Goal: Task Accomplishment & Management: Use online tool/utility

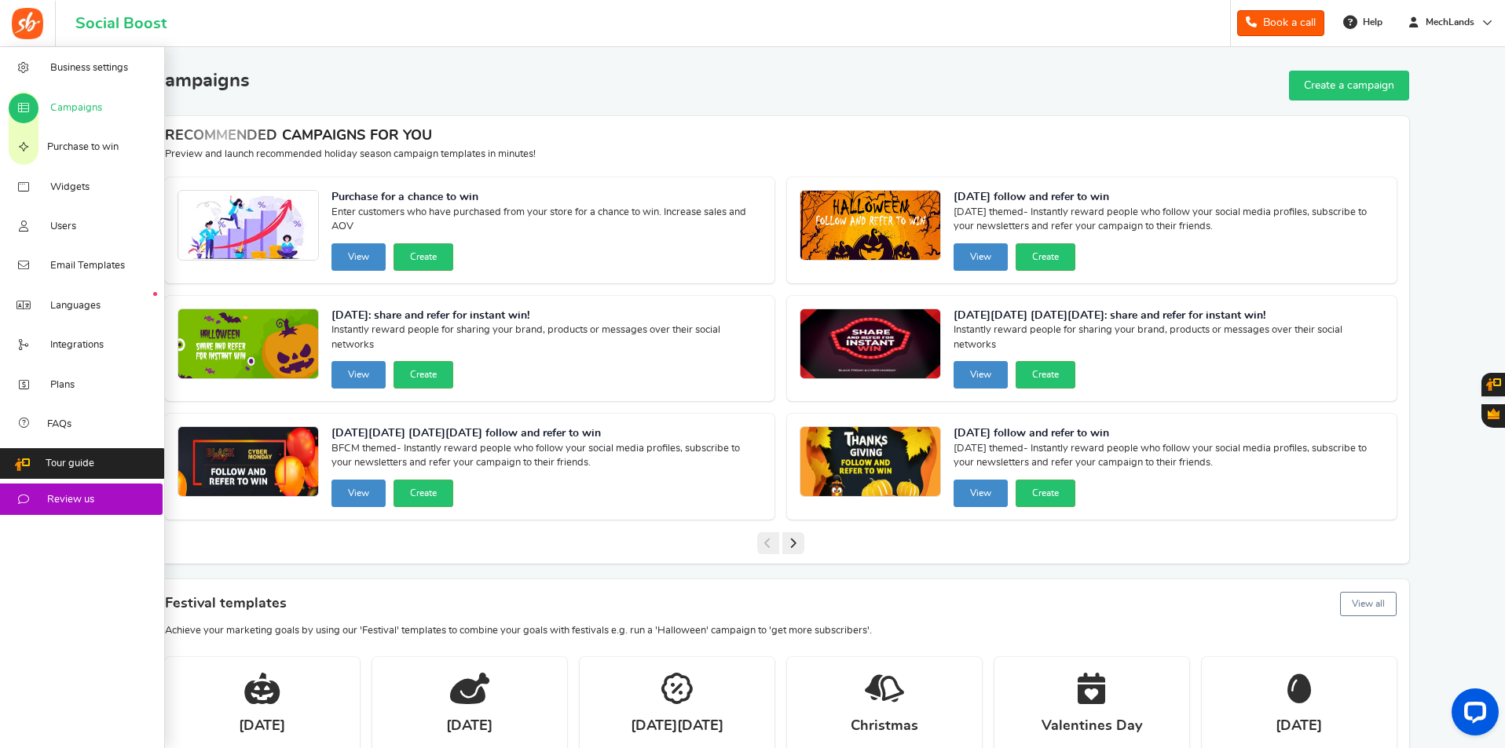
click at [75, 110] on span "Campaigns" at bounding box center [76, 108] width 52 height 14
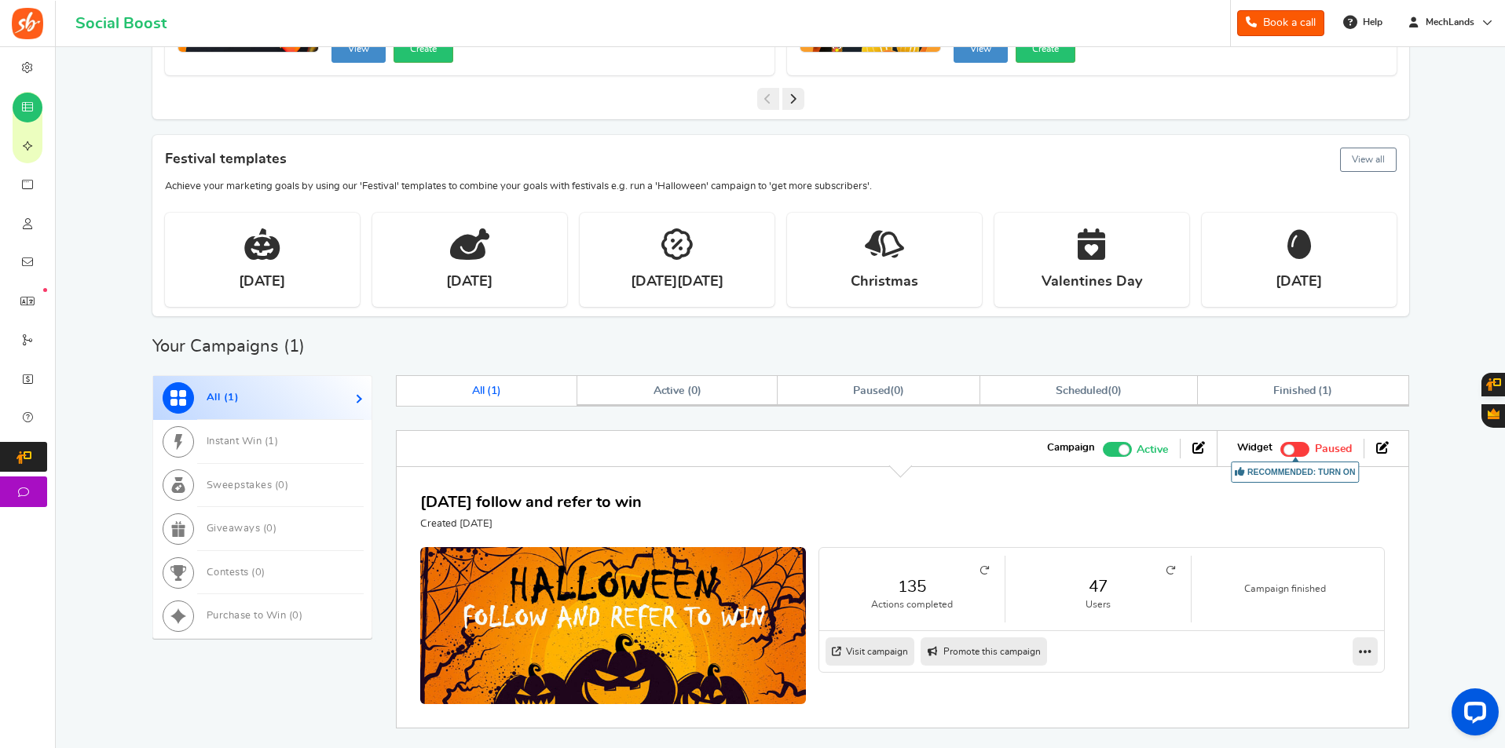
scroll to position [518, 0]
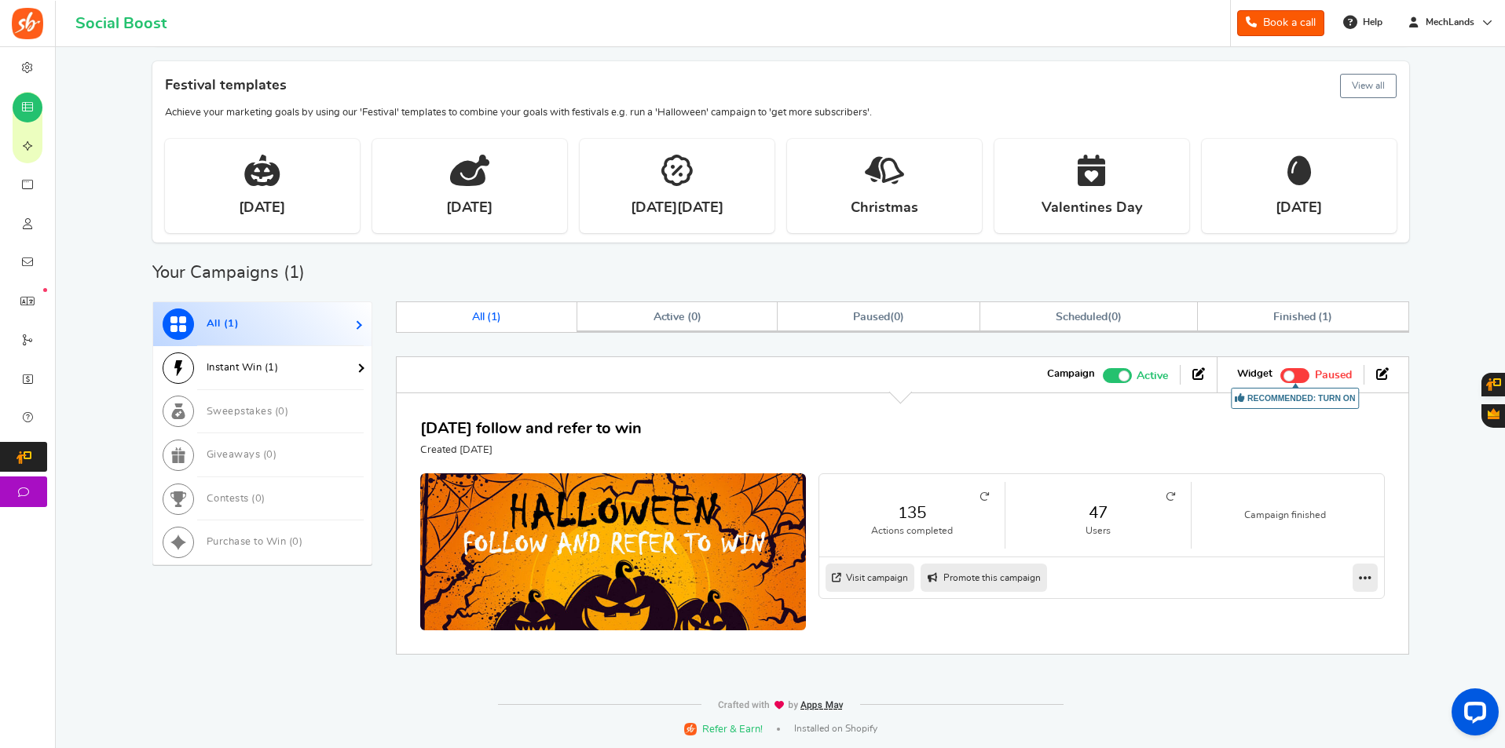
click at [303, 357] on link "Instant Win ( 1 )" at bounding box center [262, 368] width 218 height 44
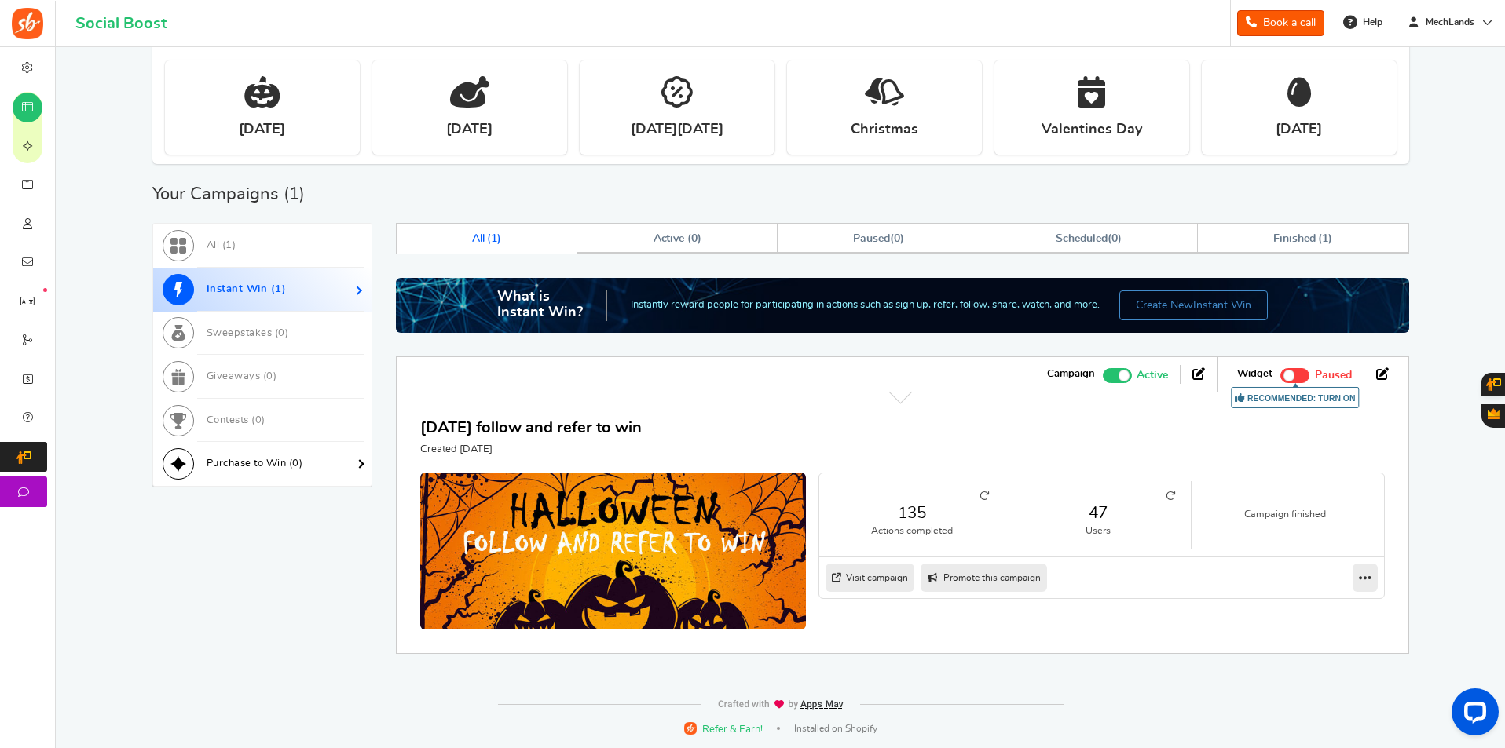
click at [277, 457] on link "Purchase to Win ( 0 )" at bounding box center [262, 464] width 218 height 44
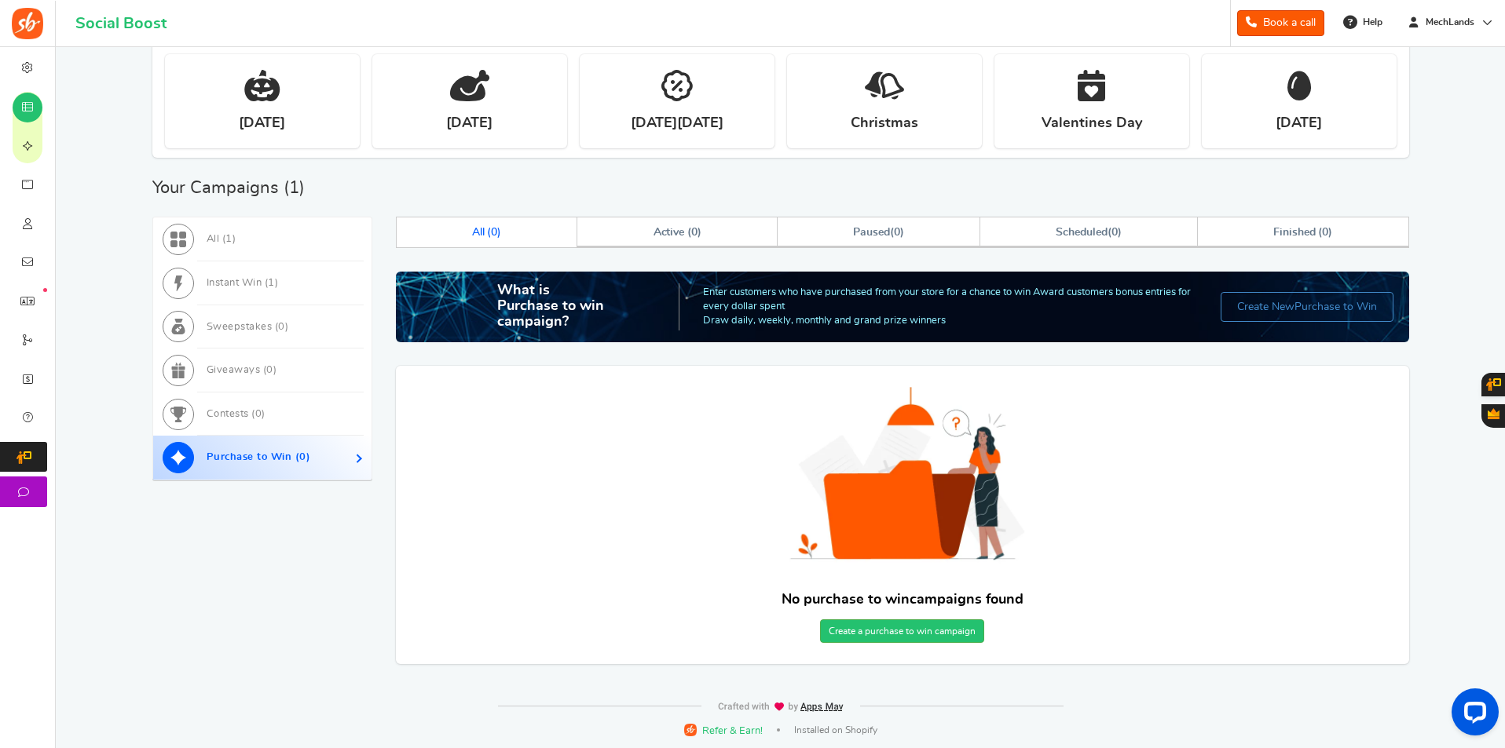
scroll to position [605, 0]
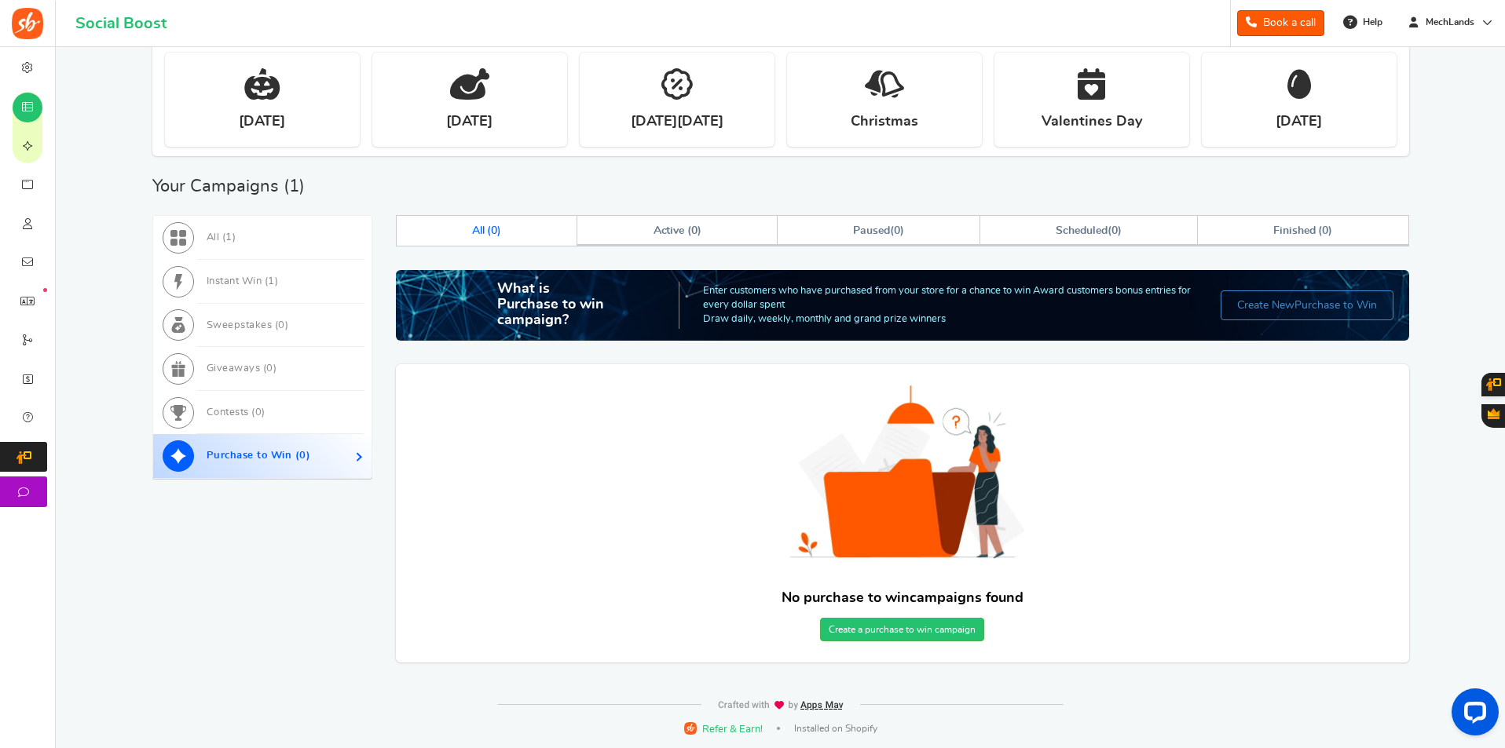
drag, startPoint x: 964, startPoint y: 326, endPoint x: 683, endPoint y: 286, distance: 284.0
click at [683, 286] on div "What is Purchase to win campaign? Enter customers who have purchased from your …" at bounding box center [902, 305] width 1013 height 70
click at [760, 423] on img at bounding box center [902, 483] width 292 height 195
click at [989, 359] on div "What is Instant Win? Instantly reward people for participating in actions such …" at bounding box center [902, 466] width 1013 height 392
click at [935, 630] on link "Create a purchase to win campaign" at bounding box center [902, 630] width 164 height 24
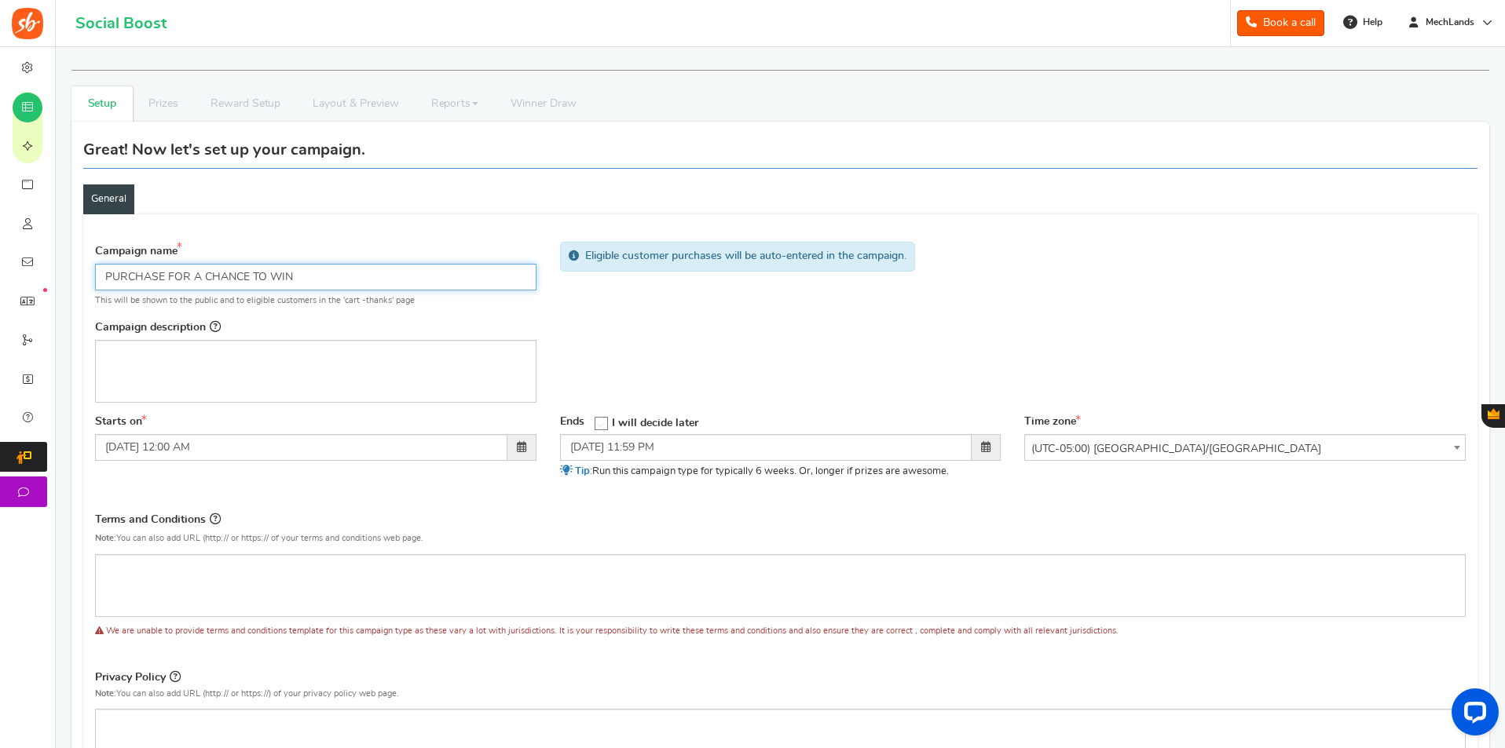
click at [200, 279] on input "PURCHASE FOR A CHANCE TO WIN" at bounding box center [315, 277] width 441 height 27
type input "PURCHASE FOR Argfdzgdgdfg CHANCE TO WIN"
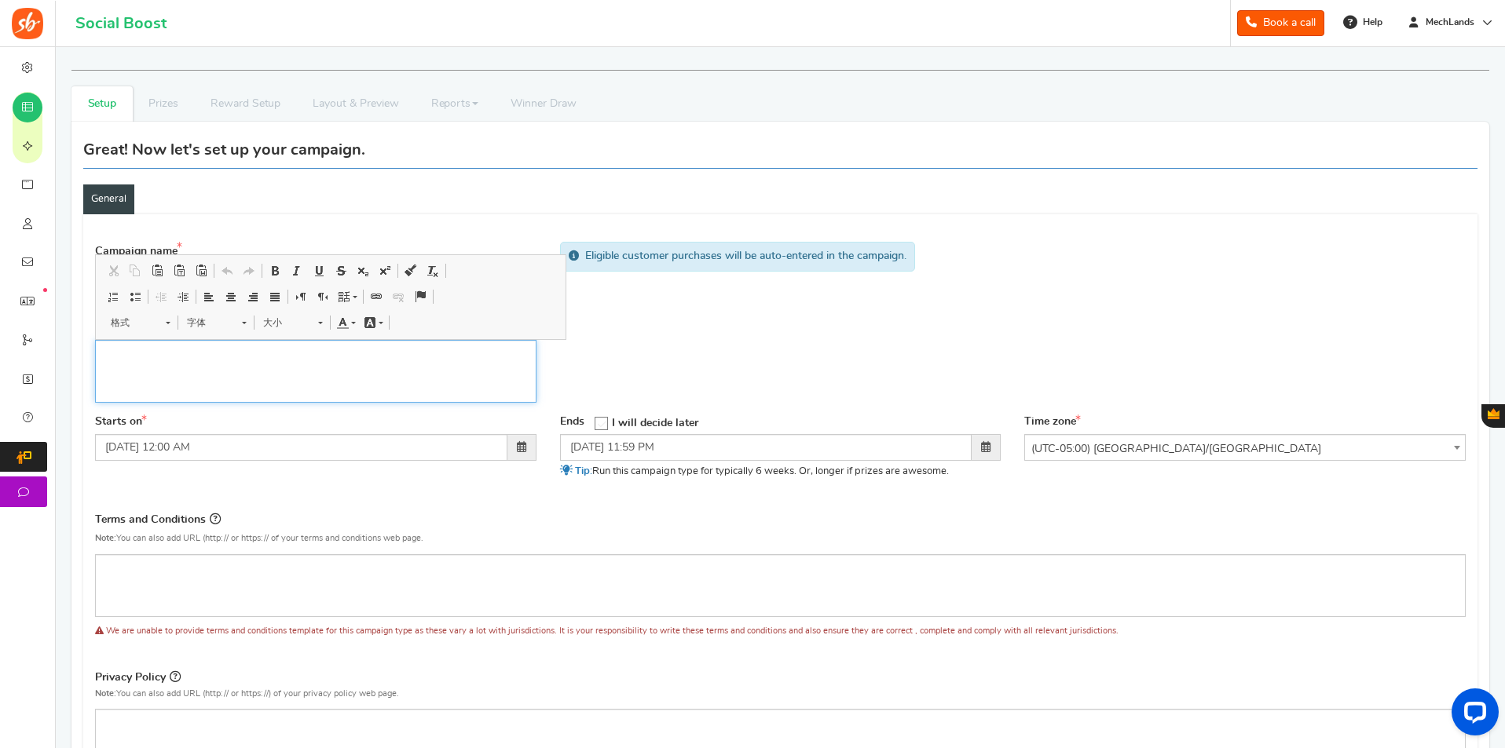
click at [213, 359] on p "编辑器, competition_desc" at bounding box center [315, 354] width 421 height 16
click at [302, 483] on div "Starts on [DATE] 12:00 AM Ends Open On" at bounding box center [780, 457] width 1394 height 84
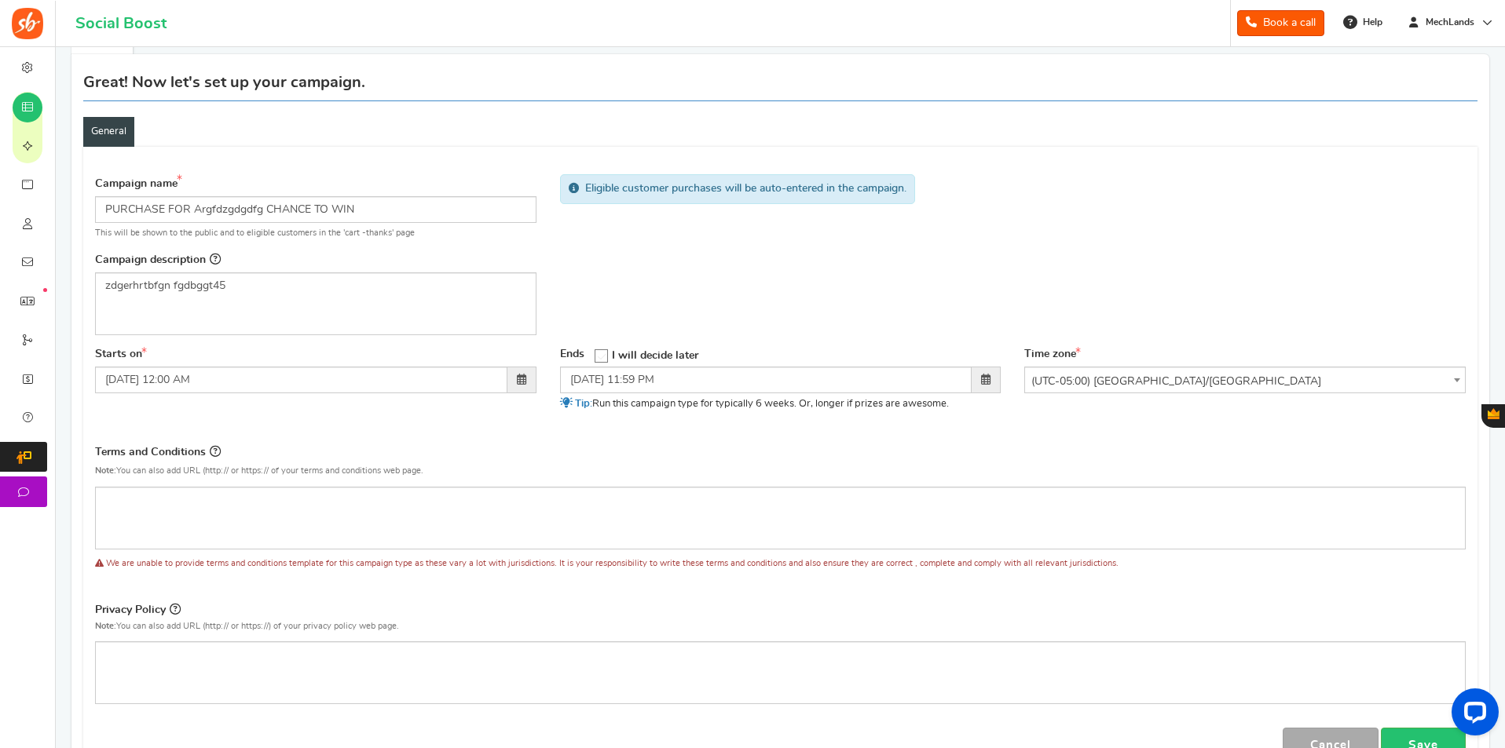
scroll to position [157, 0]
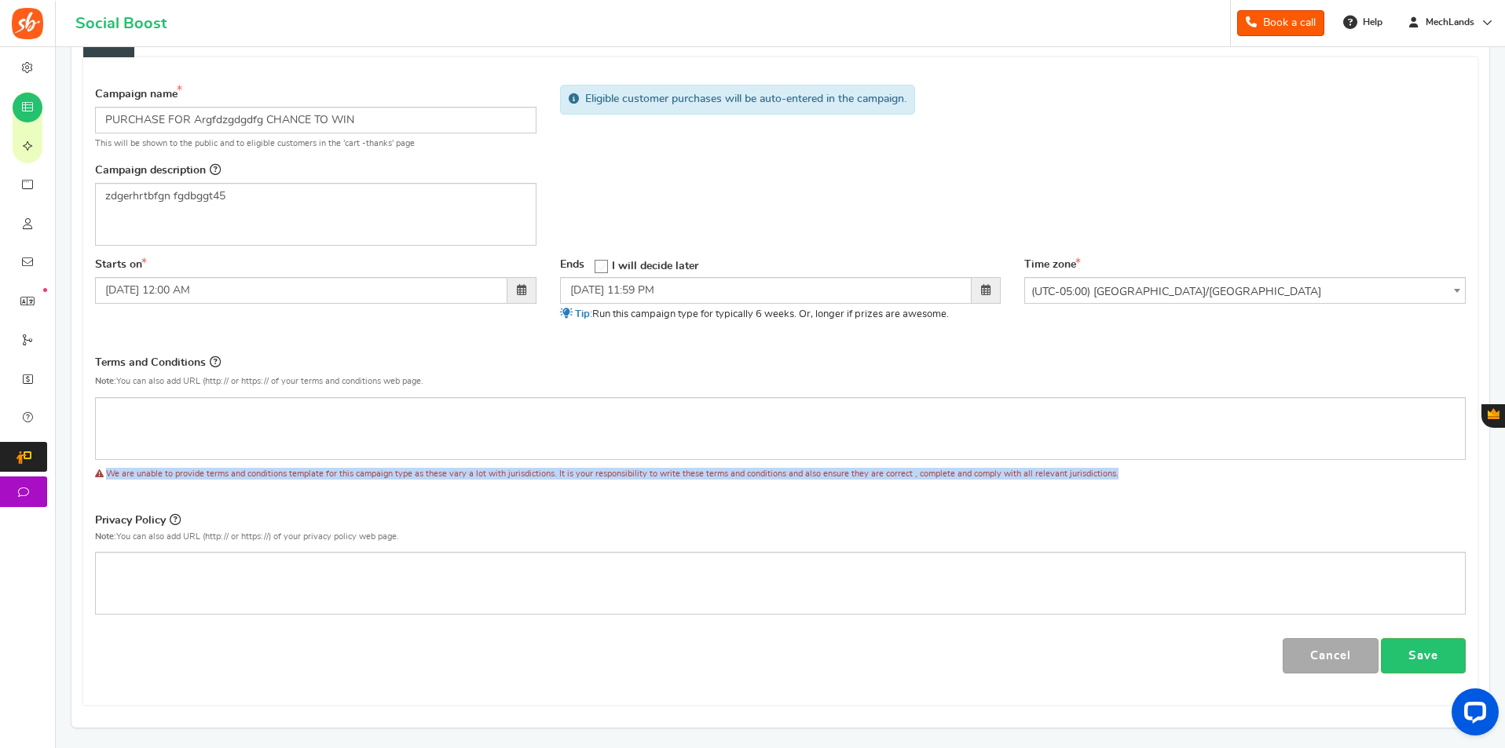
drag, startPoint x: 106, startPoint y: 473, endPoint x: 1130, endPoint y: 480, distance: 1024.2
click at [1198, 482] on div "Terms and Conditions Use Rules Template Note: You can also add URL (http:// or …" at bounding box center [780, 422] width 1394 height 138
click at [1057, 530] on p "Note: You can also add URL (http:// or https://) of your privacy policy web pag…" at bounding box center [780, 537] width 1371 height 14
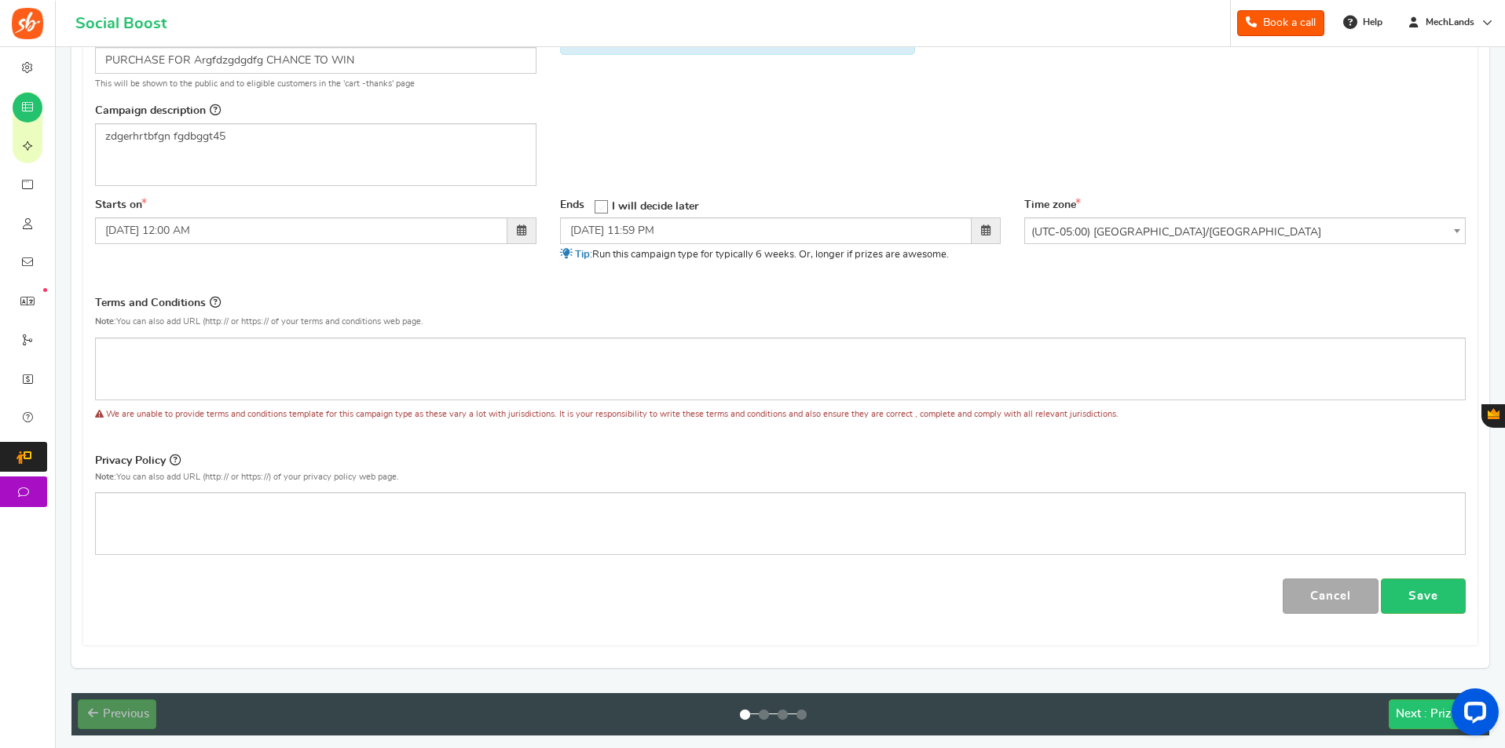
scroll to position [283, 0]
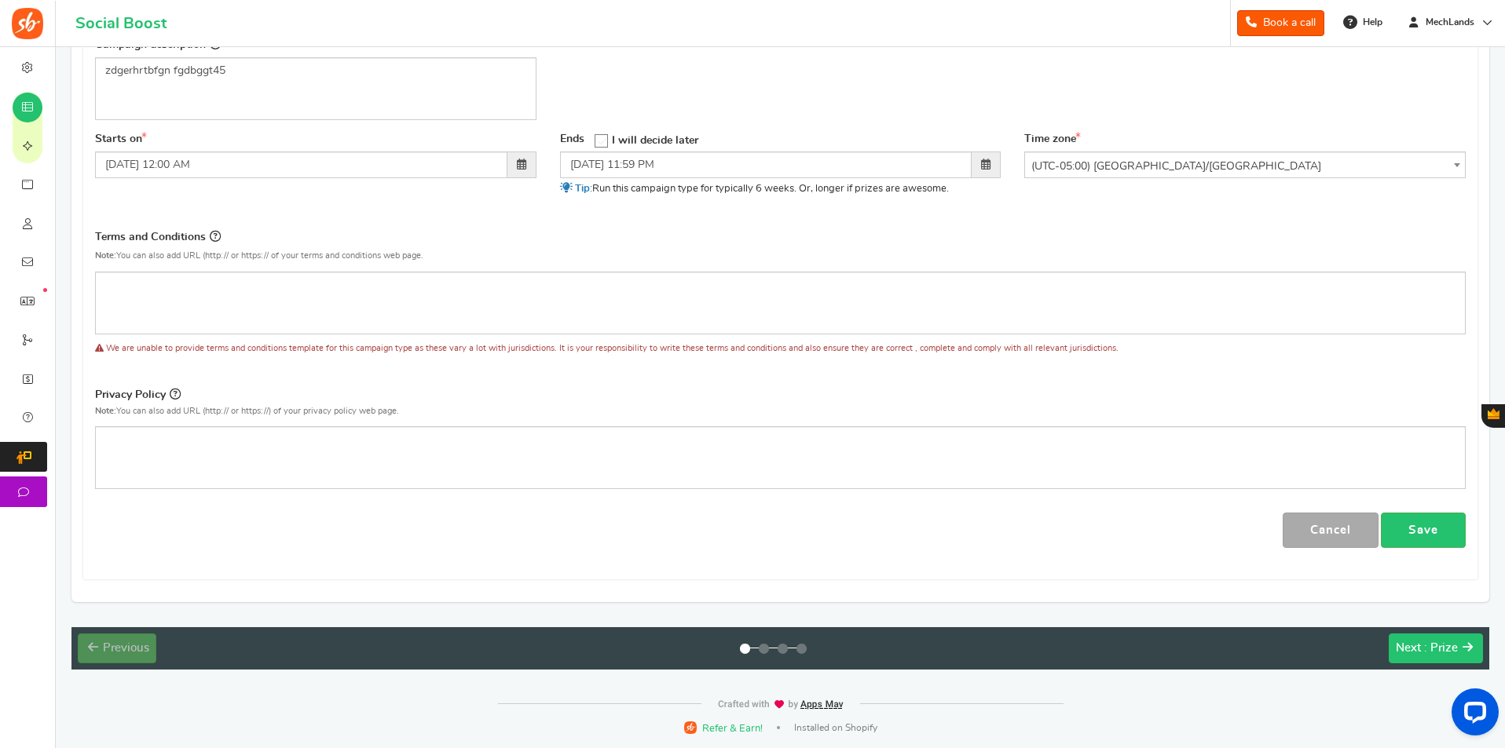
click at [1415, 647] on span "Next" at bounding box center [1408, 648] width 25 height 12
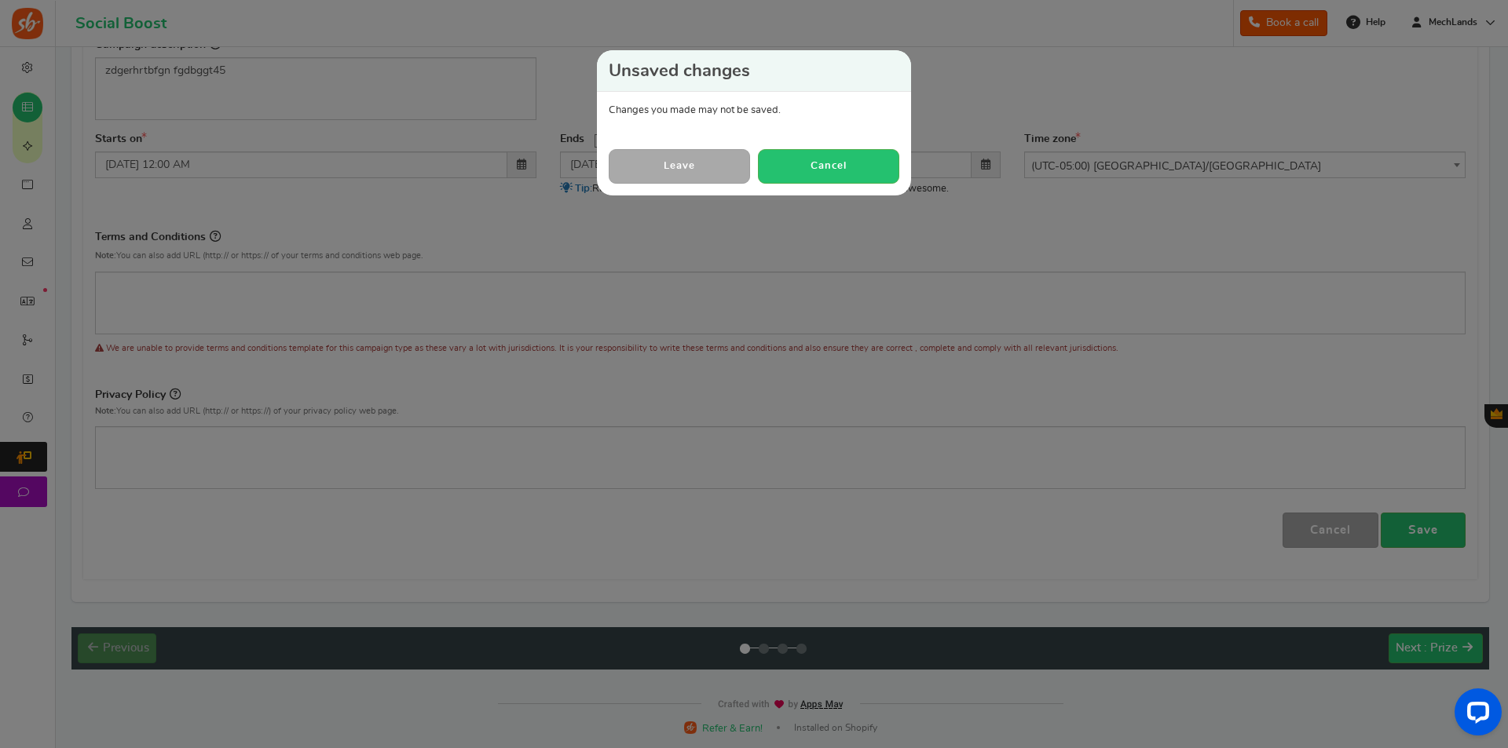
click at [708, 176] on link "Leave" at bounding box center [679, 166] width 141 height 34
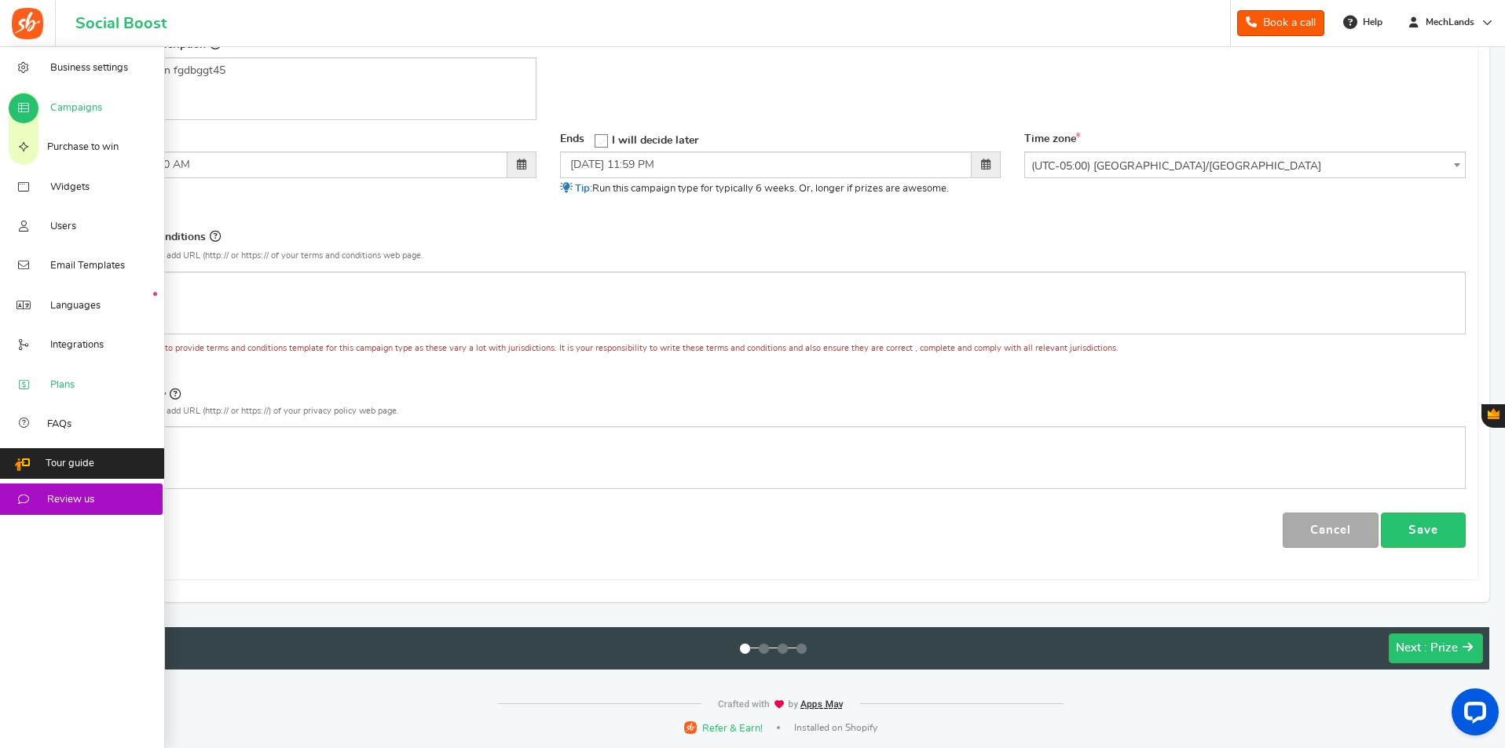
click at [77, 382] on link "Plans" at bounding box center [82, 383] width 165 height 39
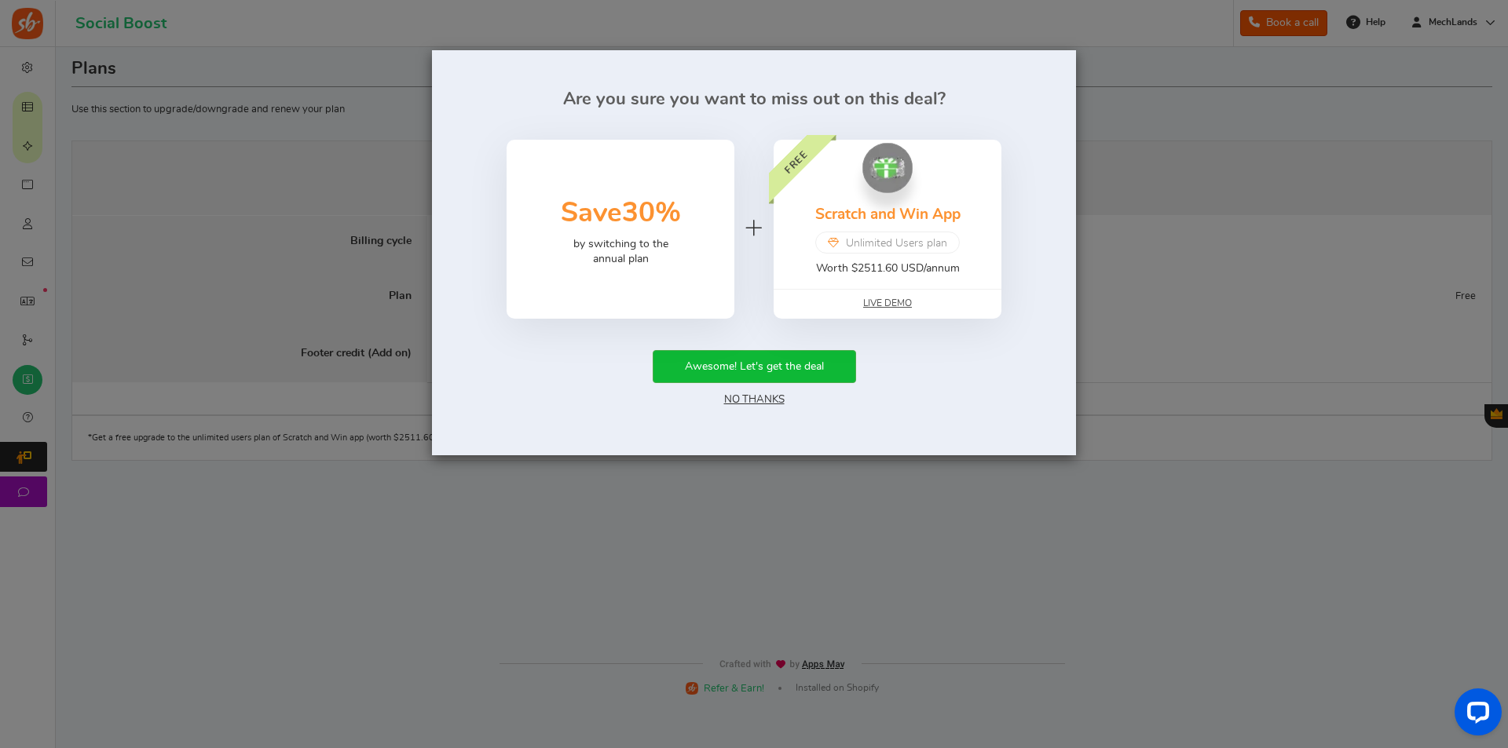
click at [773, 402] on link "No Thanks" at bounding box center [754, 399] width 60 height 11
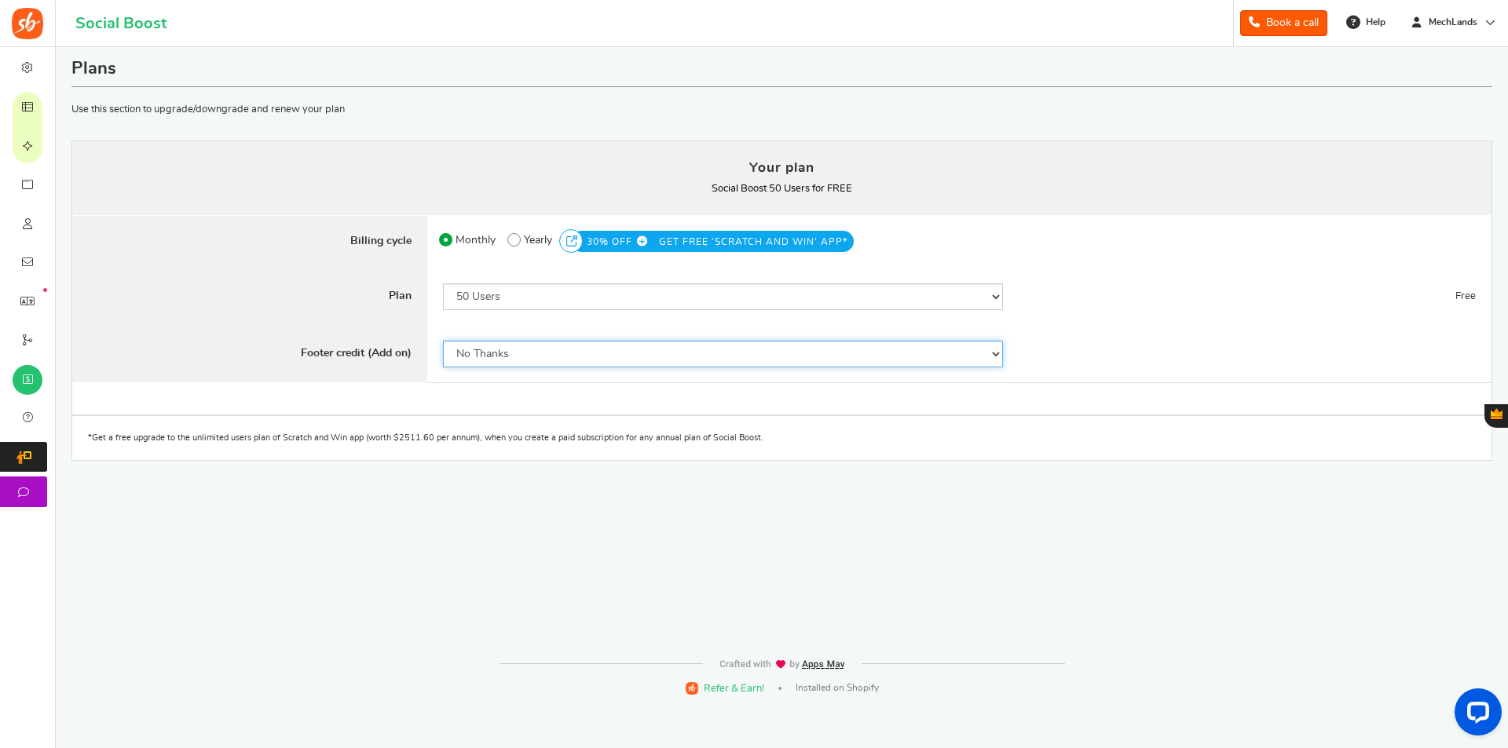
click at [584, 349] on select "No Thanks Yes" at bounding box center [723, 354] width 560 height 27
drag, startPoint x: 81, startPoint y: 434, endPoint x: 845, endPoint y: 438, distance: 764.2
click at [845, 438] on div "*Get a free upgrade to the unlimited users plan of Scratch and Win app (worth $…" at bounding box center [781, 438] width 1421 height 44
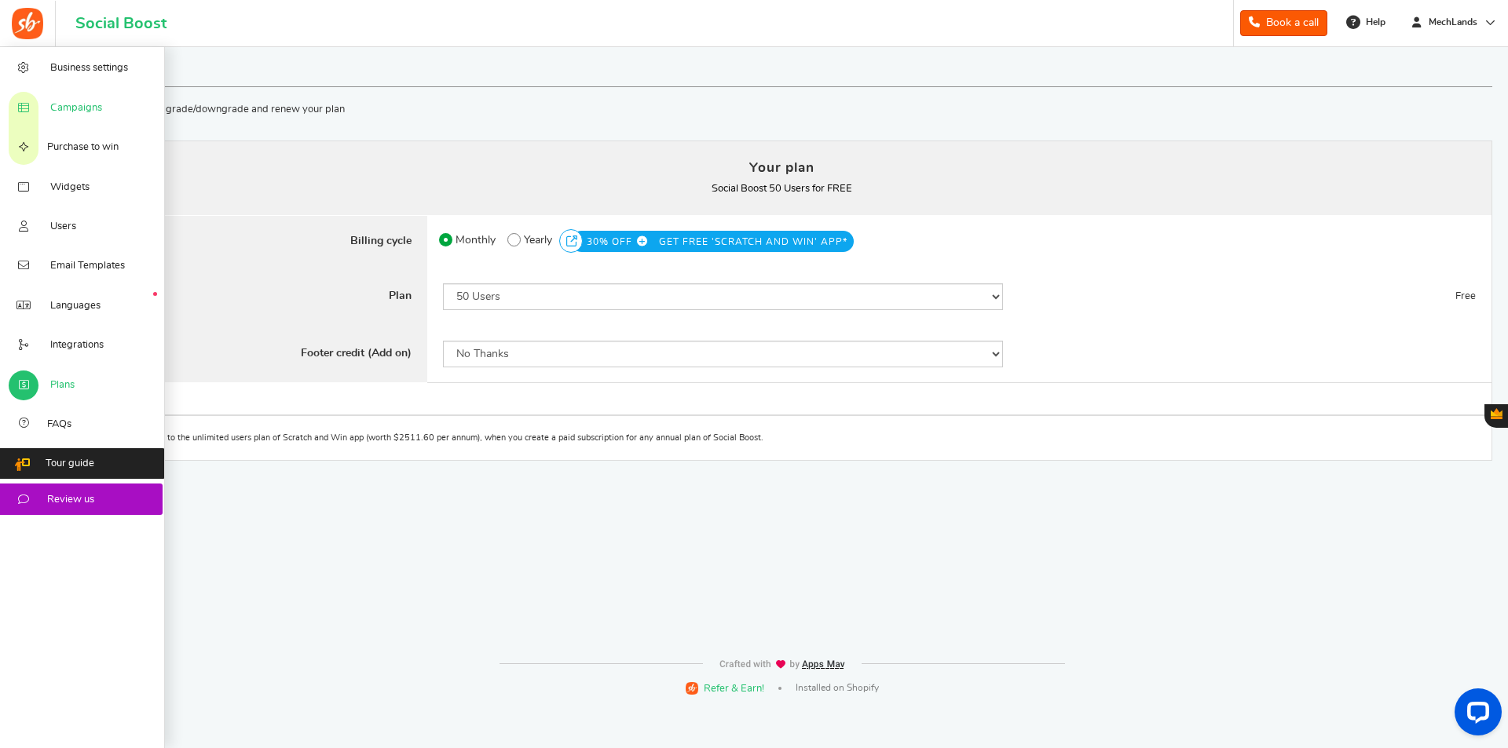
click at [79, 112] on span "Campaigns" at bounding box center [76, 108] width 52 height 14
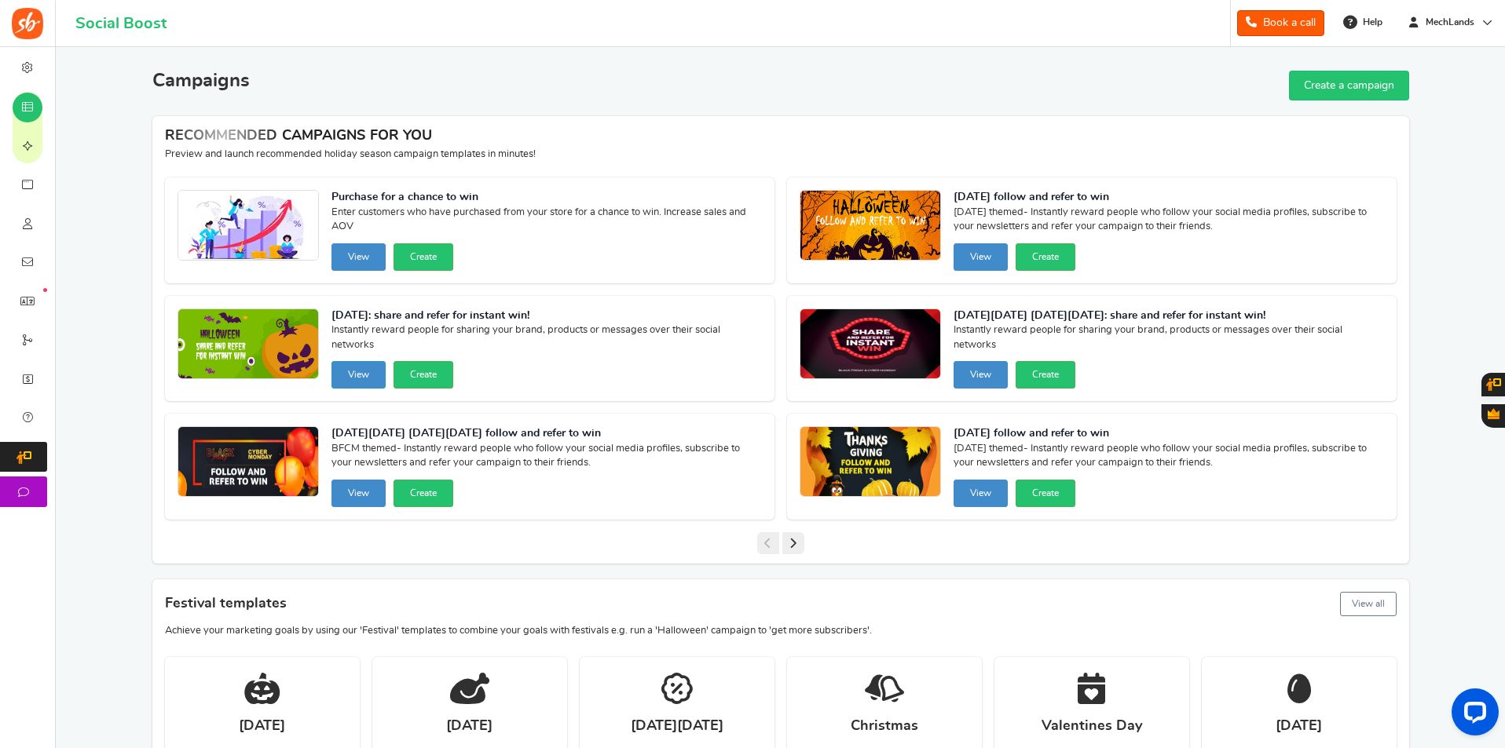
click at [357, 381] on button "View" at bounding box center [358, 374] width 54 height 27
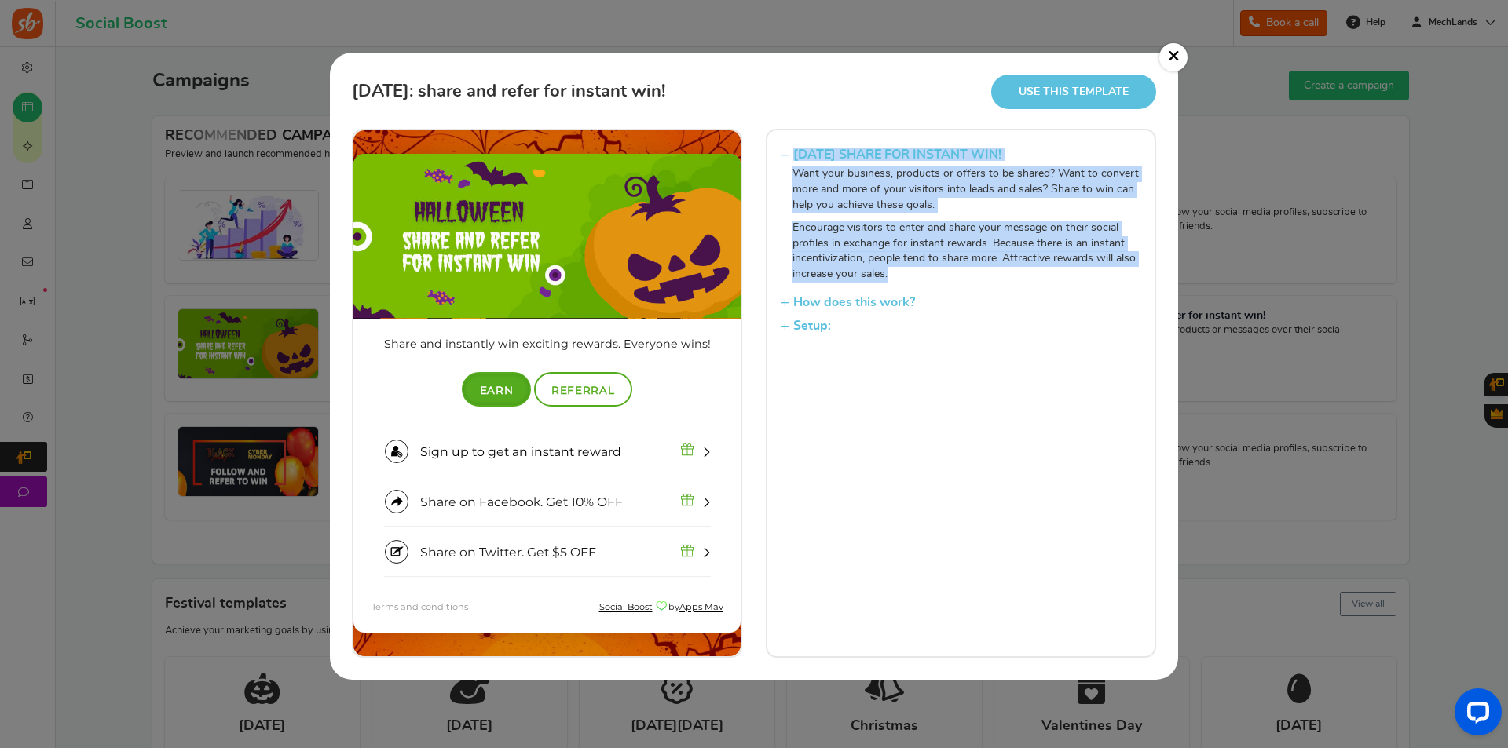
drag, startPoint x: 793, startPoint y: 165, endPoint x: 920, endPoint y: 273, distance: 166.0
click at [920, 273] on div "[DATE] SHARE FOR INSTANT WIN! Want your business, products or offers to be shar…" at bounding box center [961, 393] width 390 height 529
click at [925, 240] on p "Encourage visitors to enter and share your message on their social profiles in …" at bounding box center [966, 251] width 349 height 61
click at [899, 258] on p "Encourage visitors to enter and share your message on their social profiles in …" at bounding box center [966, 251] width 349 height 61
drag, startPoint x: 895, startPoint y: 269, endPoint x: 797, endPoint y: 170, distance: 139.4
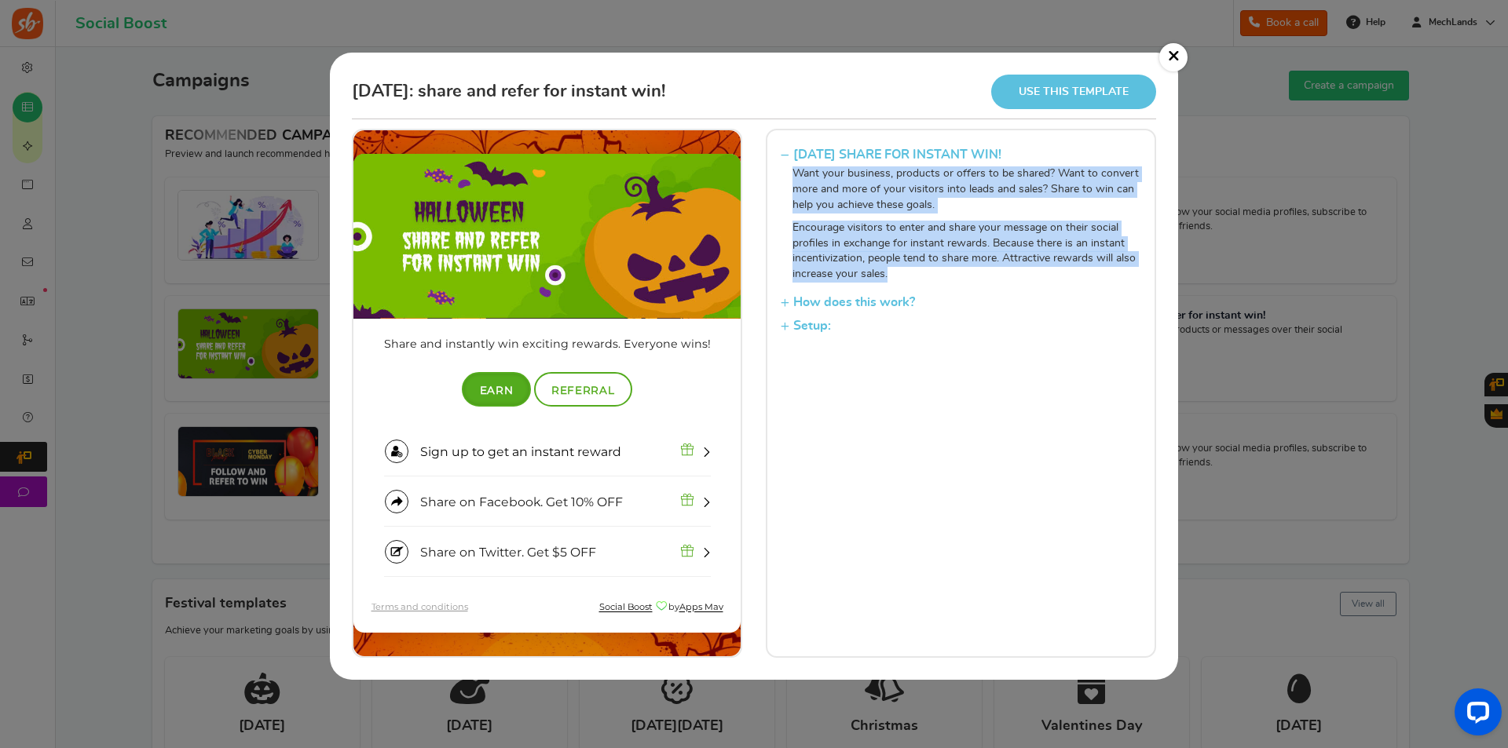
click at [797, 170] on div "Want your business, products or offers to be shared? Want to convert more and m…" at bounding box center [961, 224] width 361 height 115
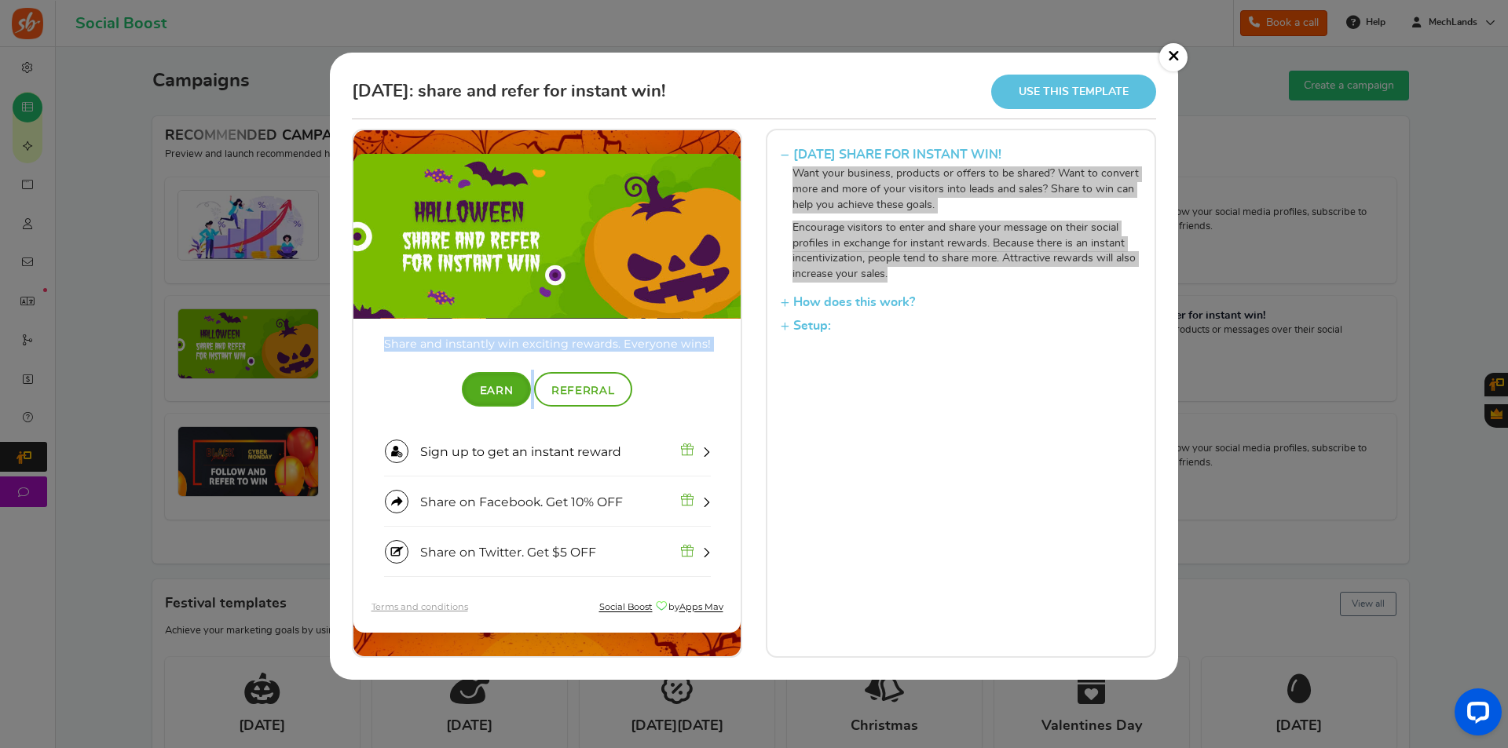
drag, startPoint x: 373, startPoint y: 335, endPoint x: 702, endPoint y: 351, distance: 329.5
click at [702, 351] on div "0 Your entries 0 Total entries Share and instantly win exciting rewards. Everyo…" at bounding box center [546, 453] width 387 height 271
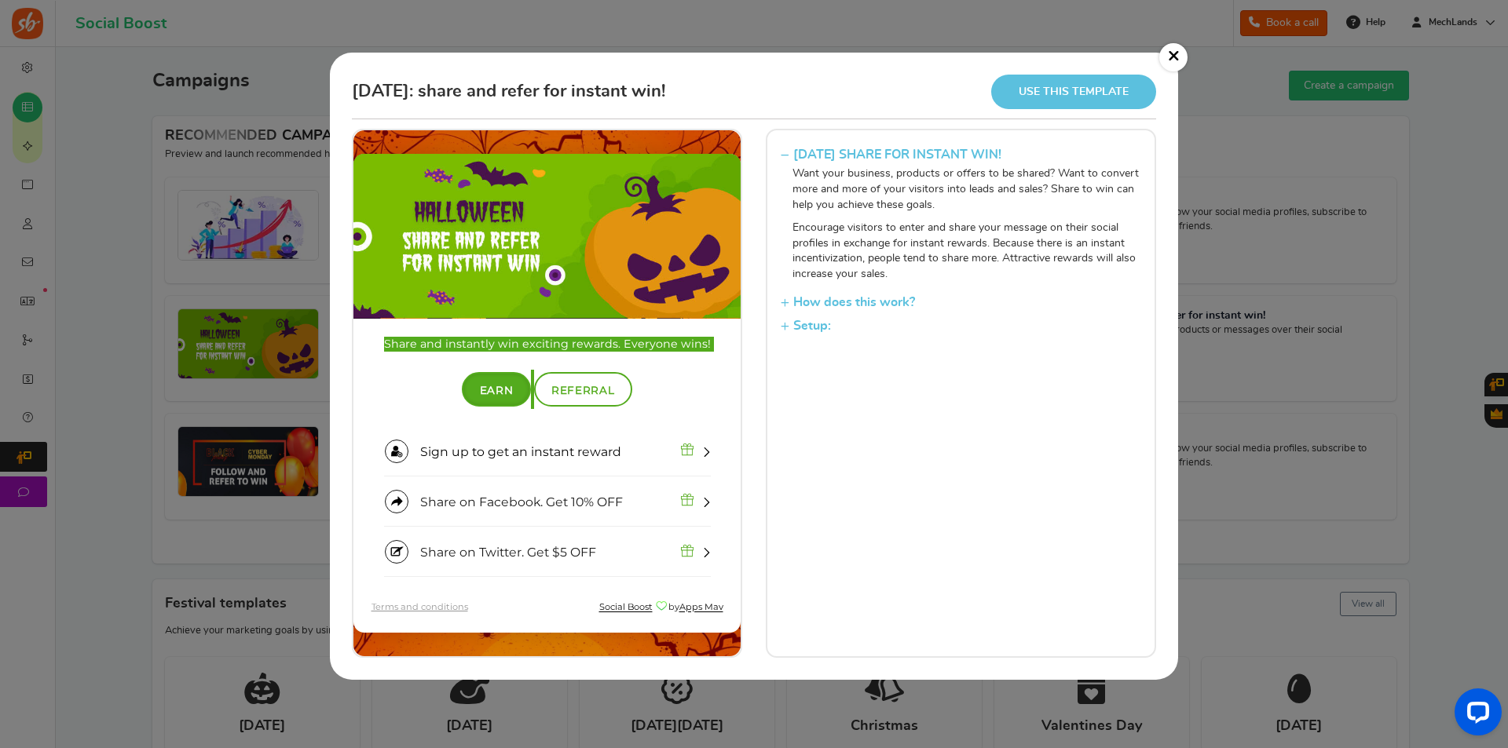
click at [1175, 61] on link "×" at bounding box center [1173, 57] width 28 height 28
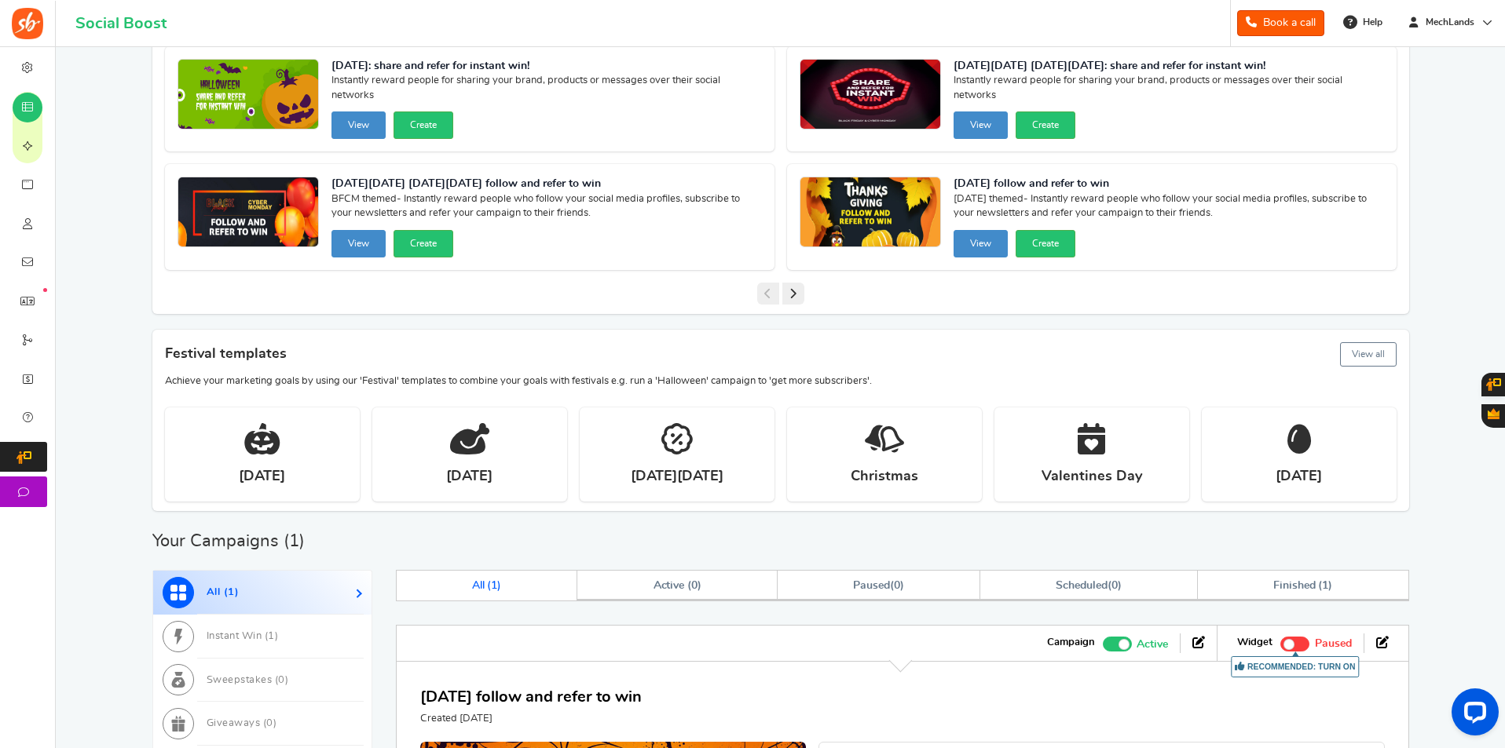
scroll to position [519, 0]
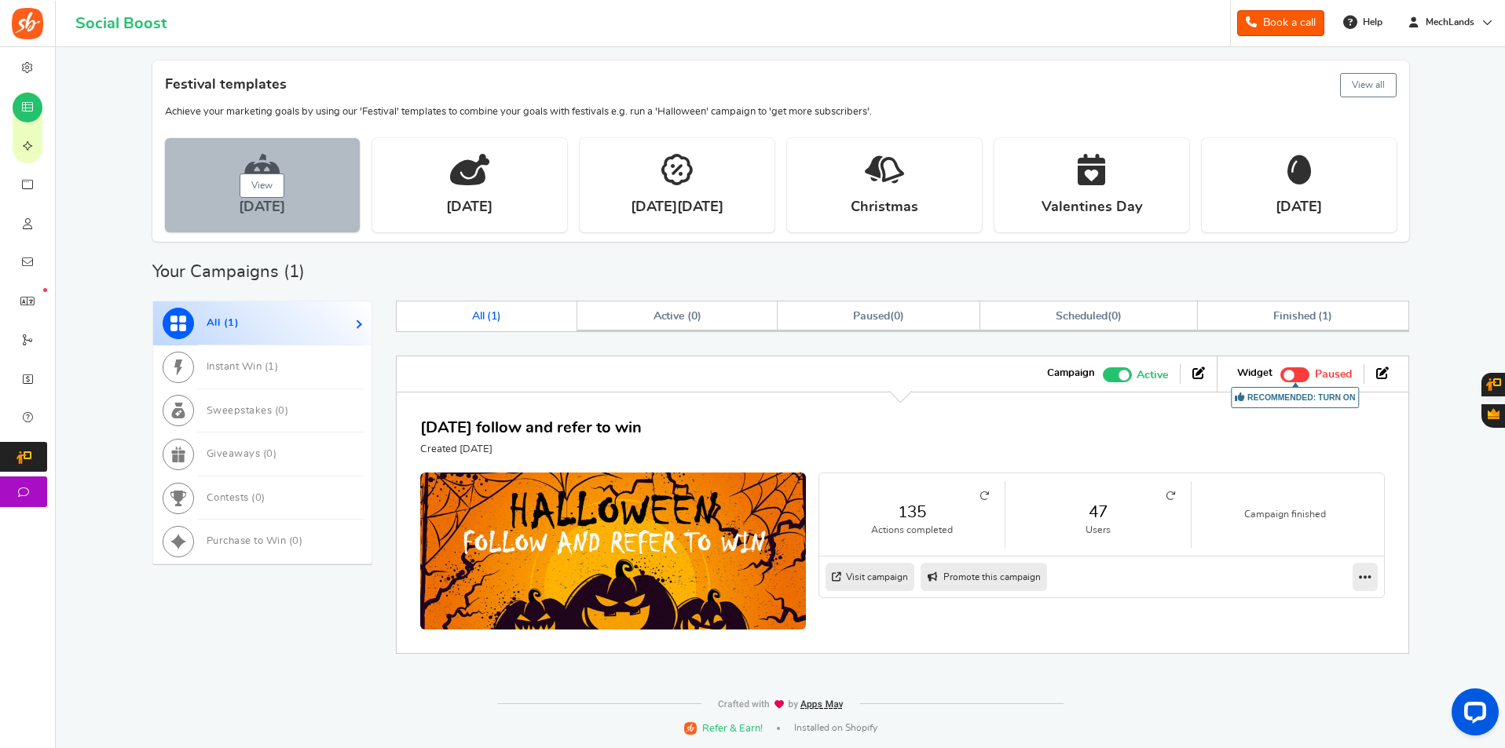
click at [256, 178] on link "View" at bounding box center [262, 186] width 45 height 24
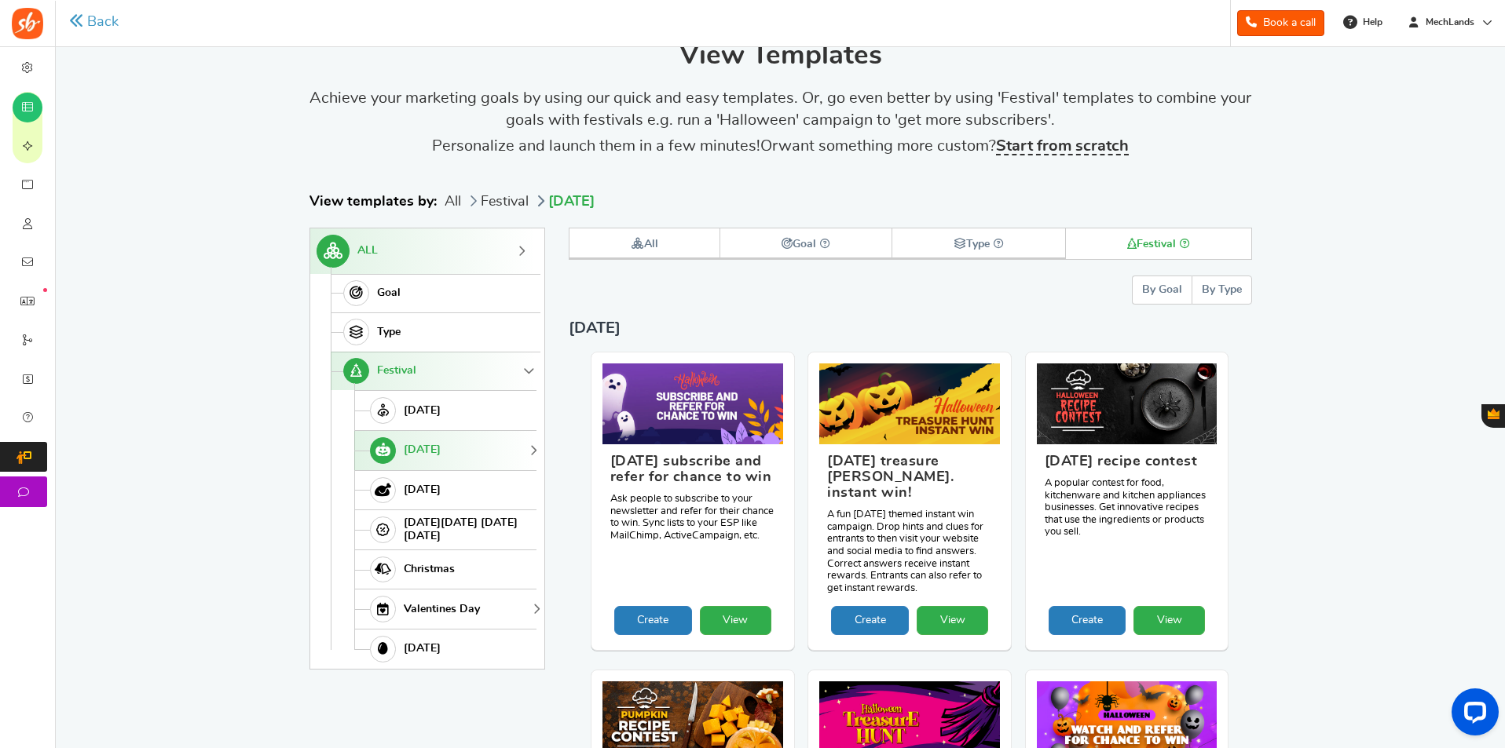
scroll to position [0, 0]
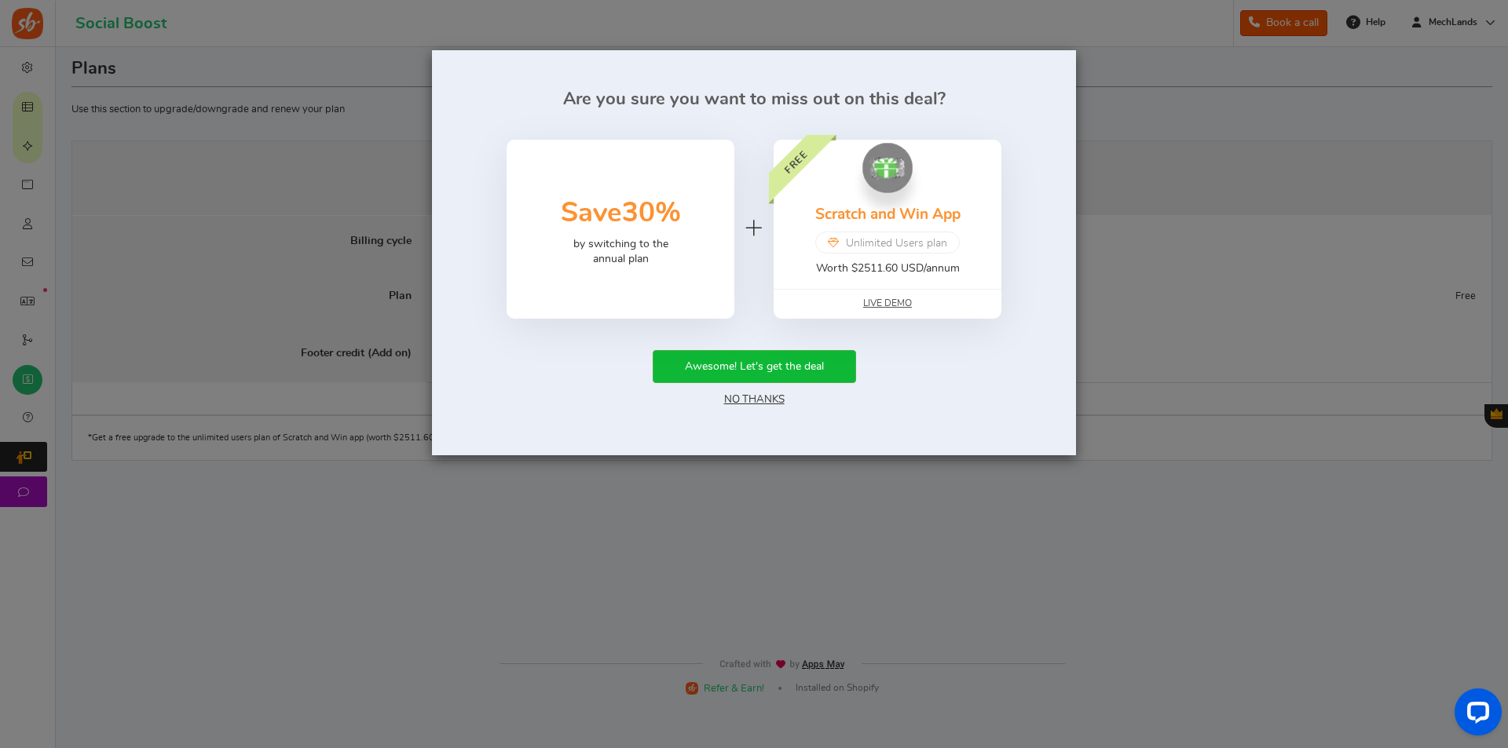
click at [755, 404] on link "No Thanks" at bounding box center [754, 399] width 60 height 11
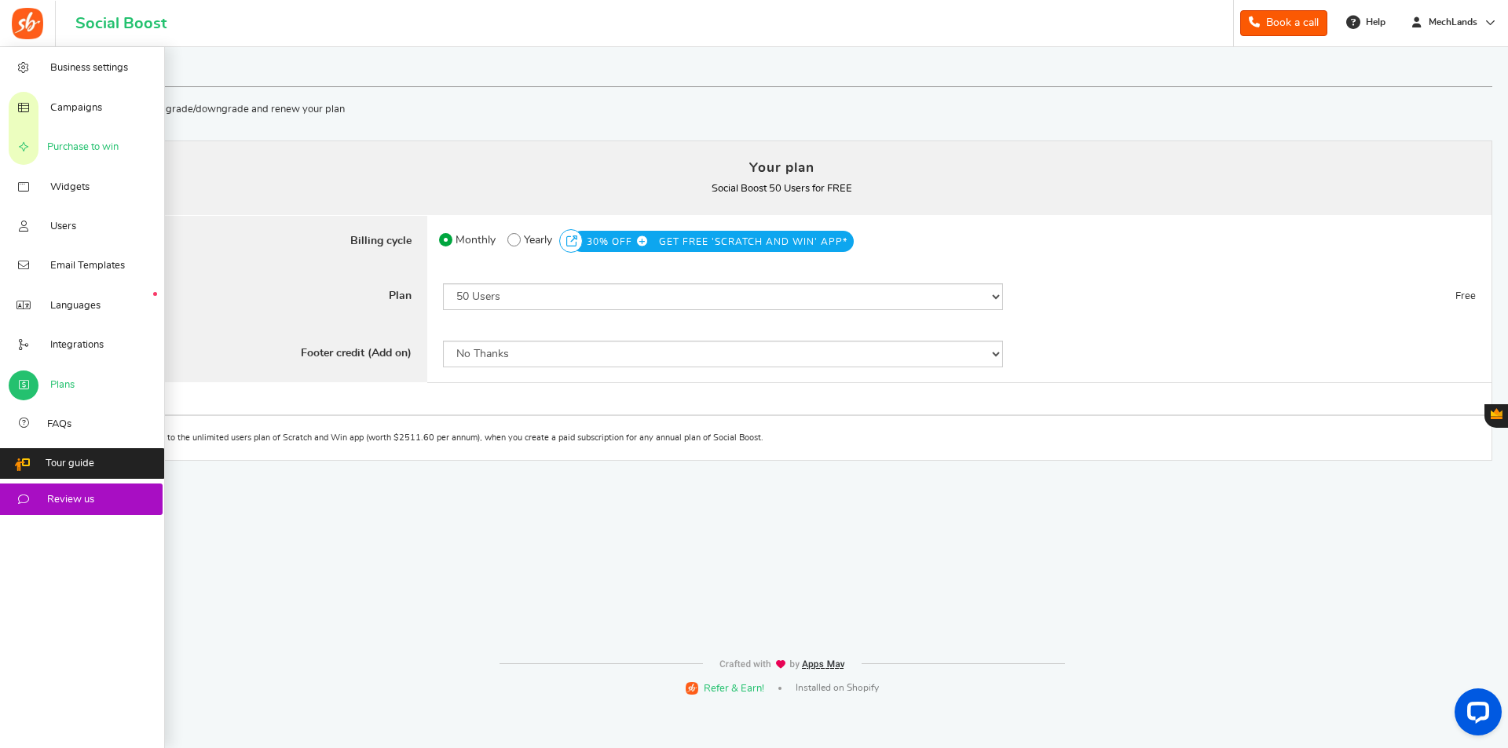
click at [66, 153] on span "Purchase to win" at bounding box center [82, 148] width 71 height 14
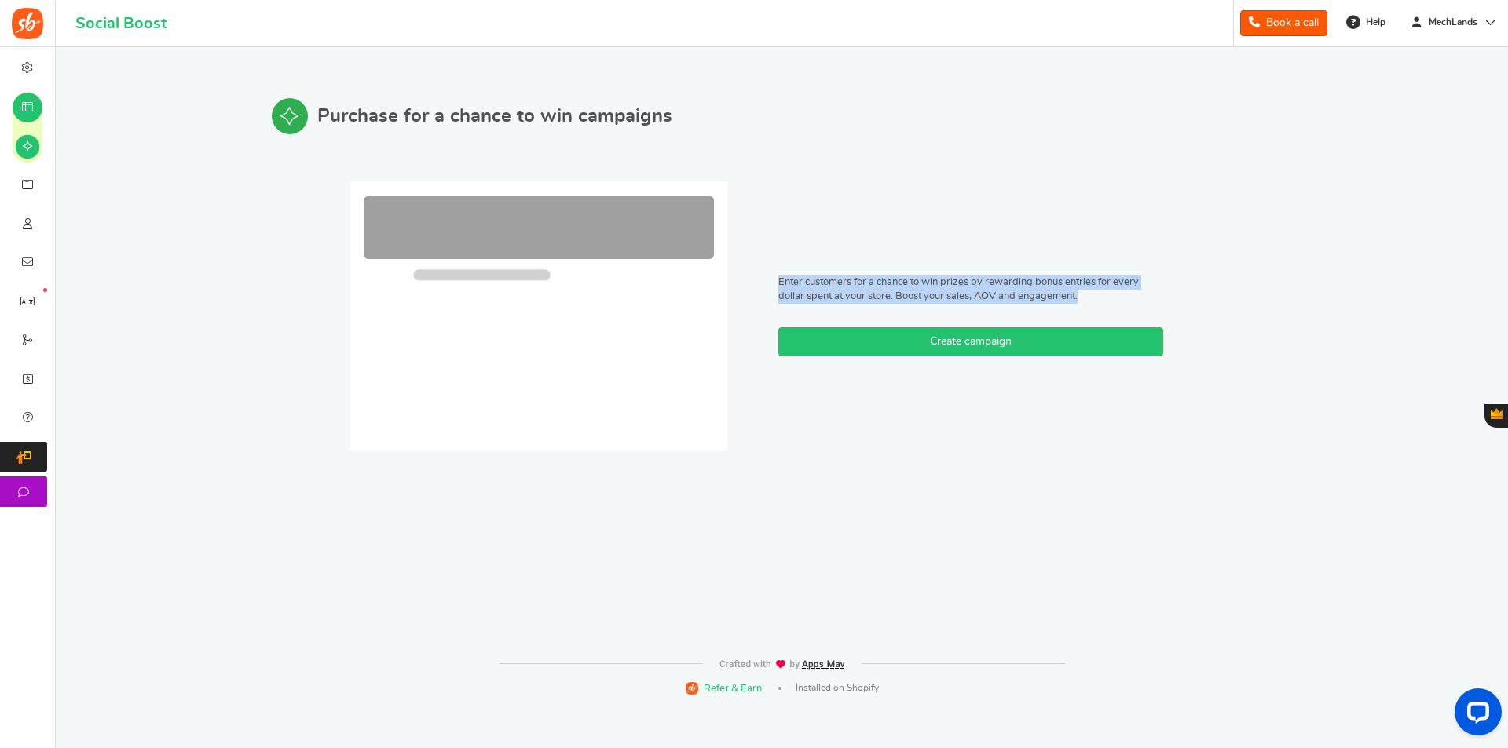
drag, startPoint x: 814, startPoint y: 284, endPoint x: 1162, endPoint y: 303, distance: 348.4
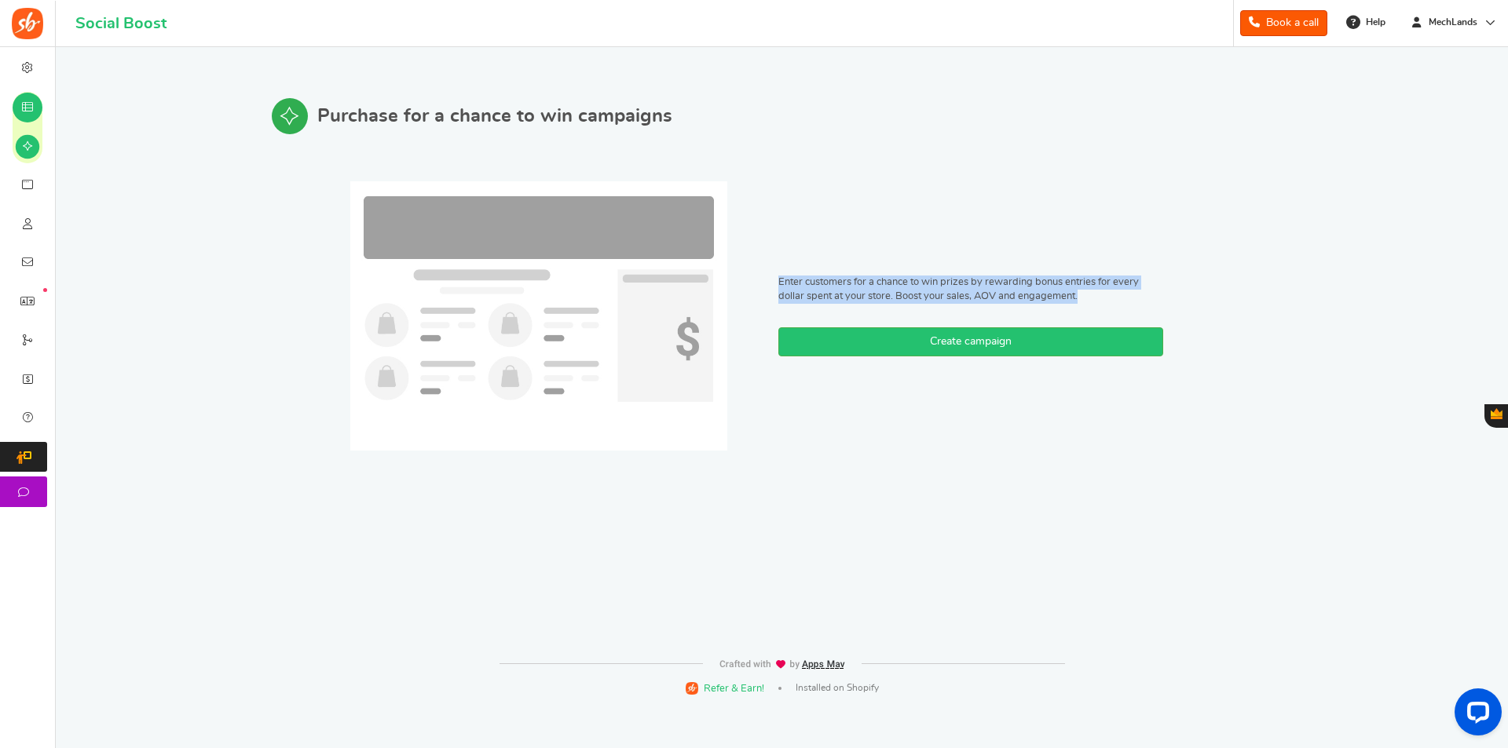
click at [1162, 303] on div "Enter customers for a chance to win prizes by rewarding bonus entries for every…" at bounding box center [970, 316] width 487 height 120
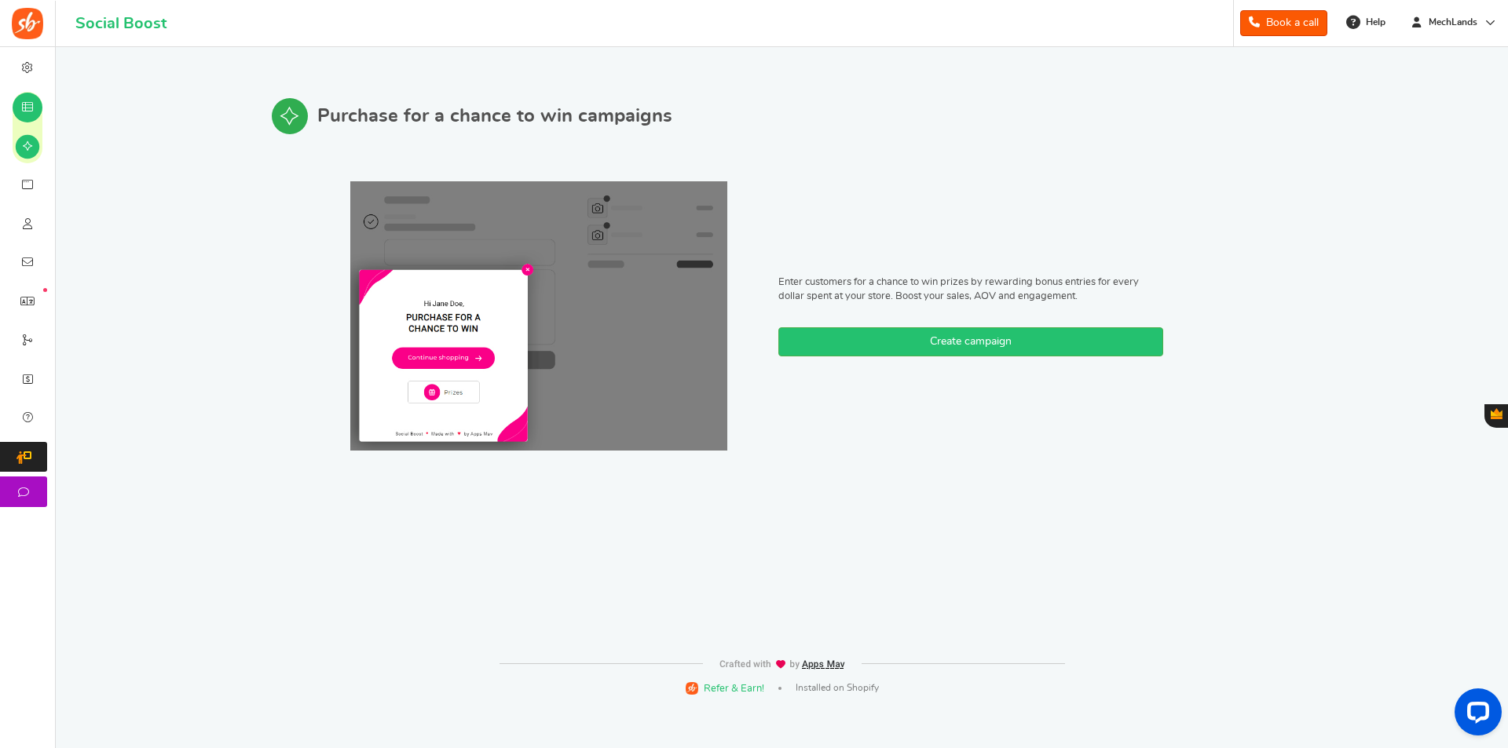
click at [1113, 435] on div "Enter customers for a chance to win prizes by rewarding bonus entries for every…" at bounding box center [782, 315] width 1021 height 269
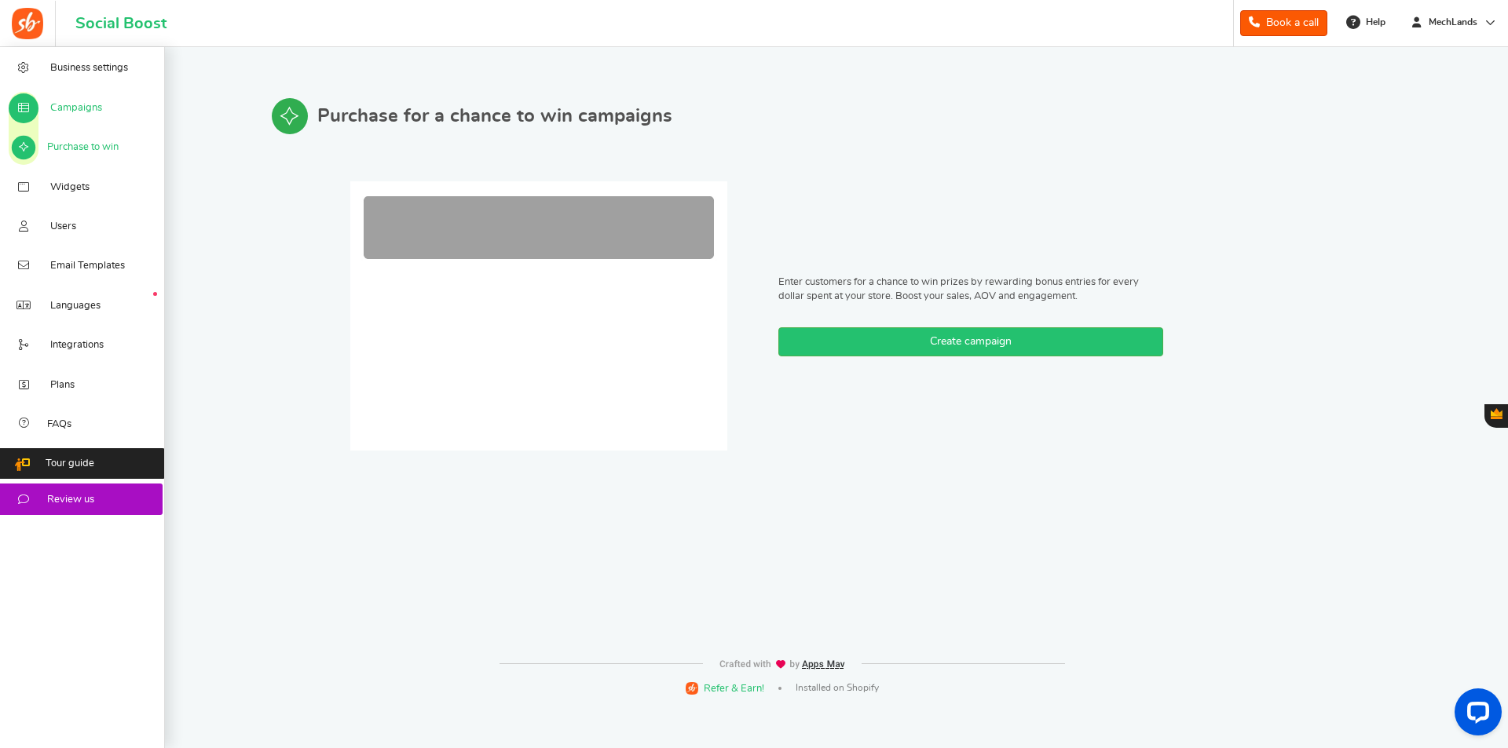
click at [75, 111] on span "Campaigns" at bounding box center [76, 108] width 52 height 14
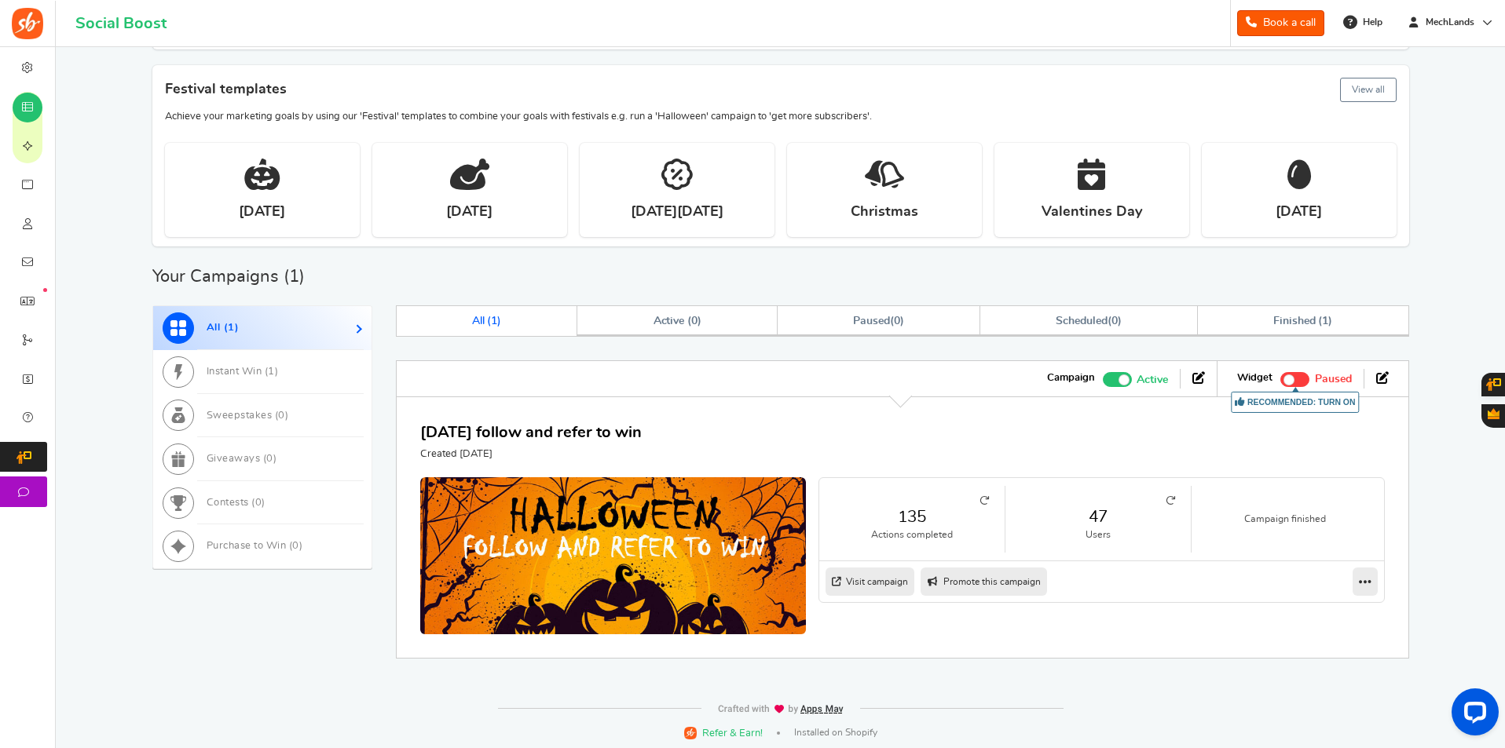
scroll to position [519, 0]
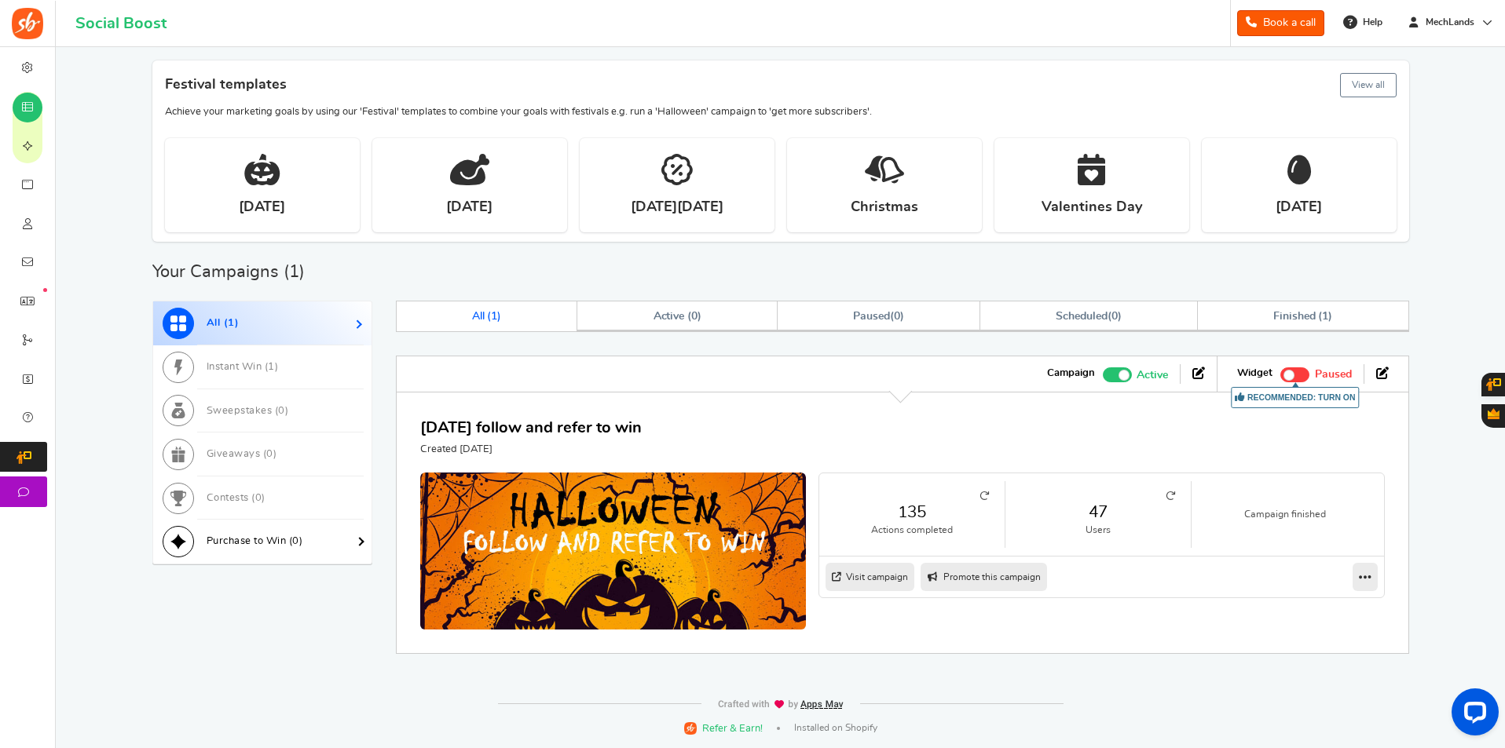
click at [244, 546] on span "Purchase to Win ( 0 )" at bounding box center [255, 541] width 97 height 10
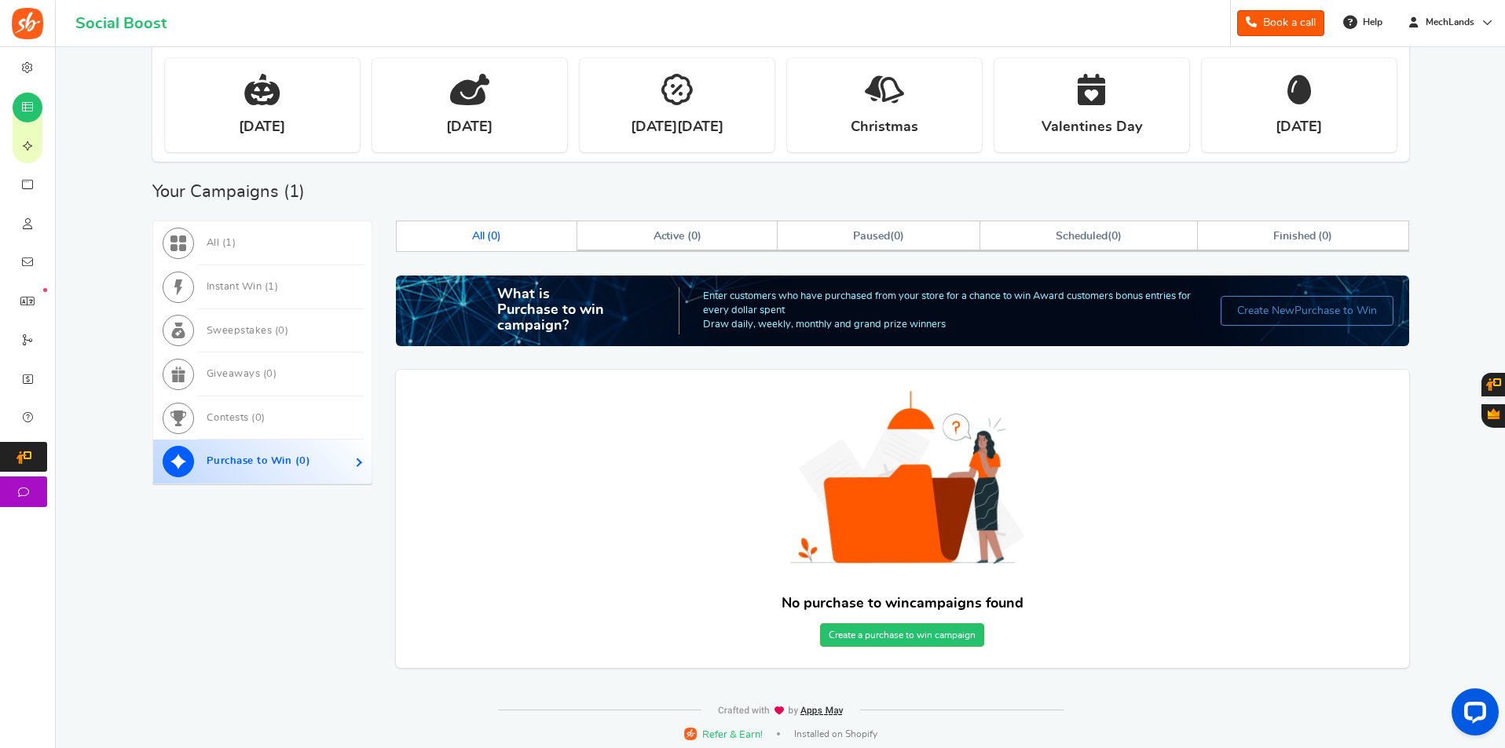
scroll to position [606, 0]
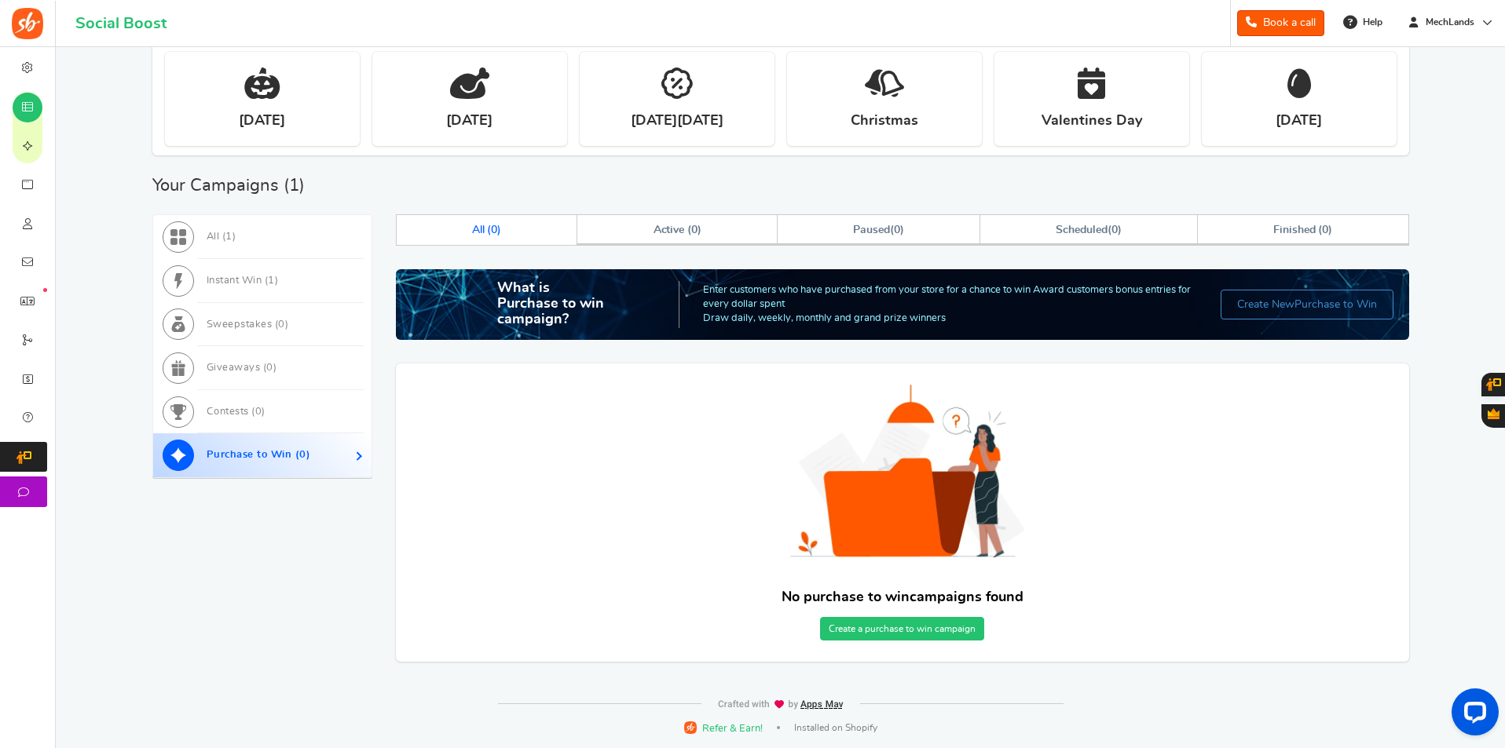
click at [928, 632] on link "Create a purchase to win campaign" at bounding box center [902, 629] width 164 height 24
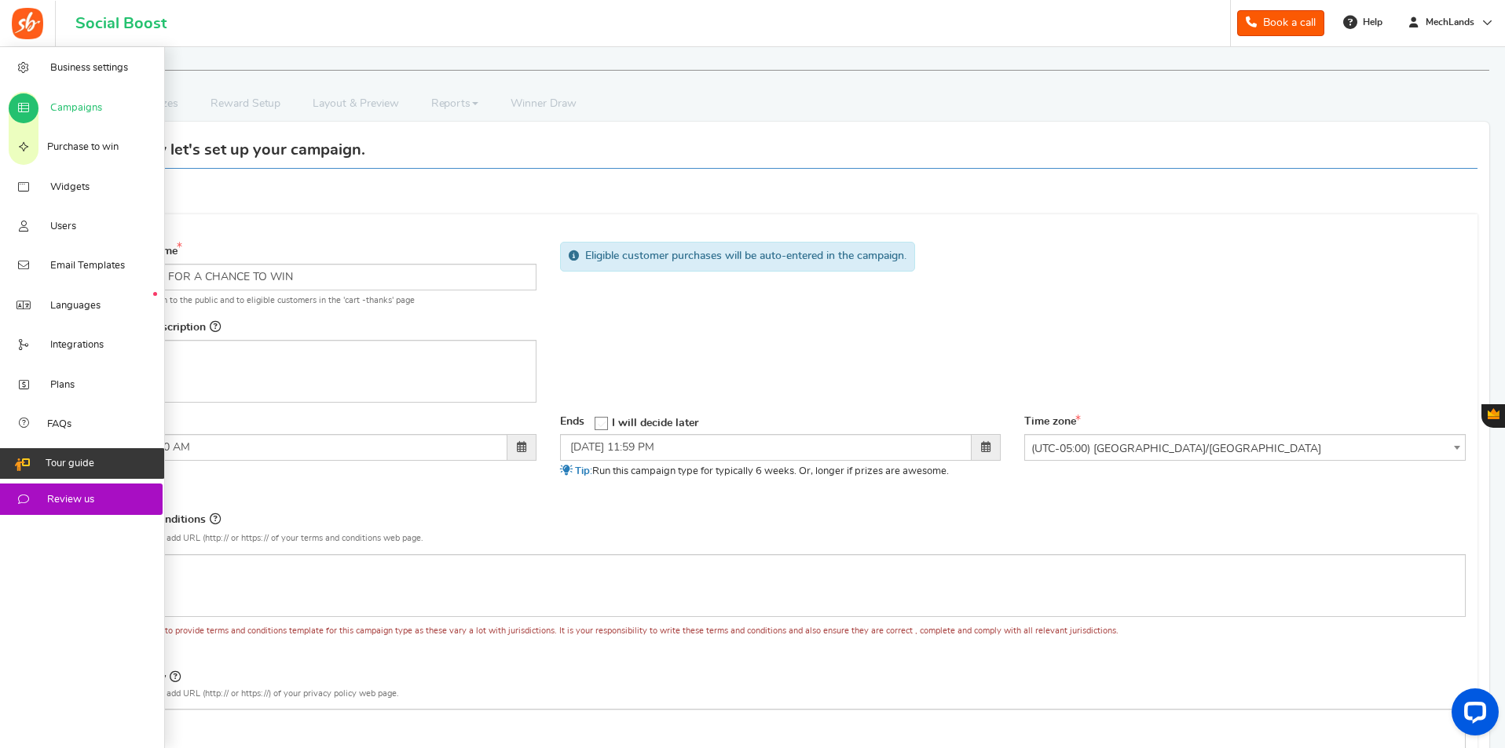
click at [84, 470] on span "Tour guide" at bounding box center [70, 464] width 49 height 14
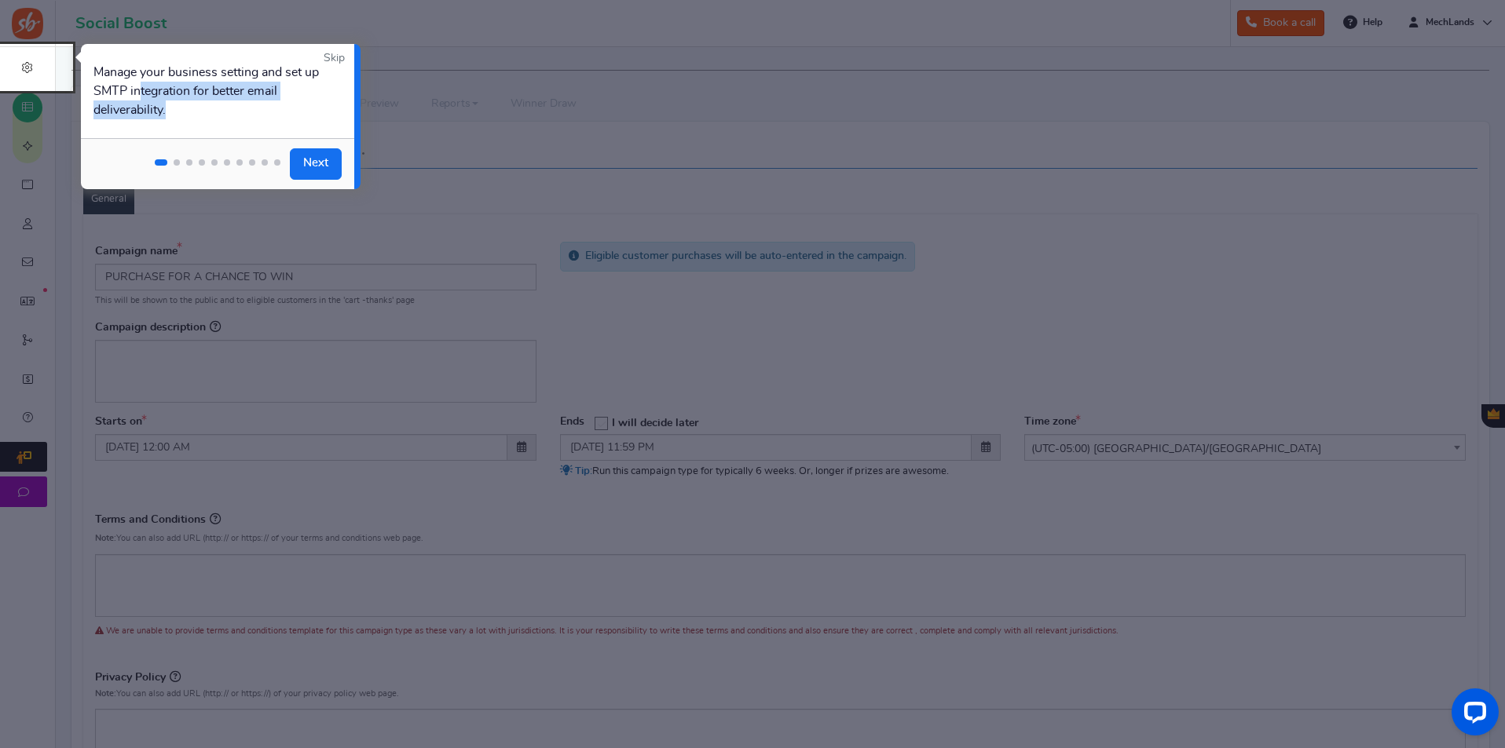
drag, startPoint x: 188, startPoint y: 111, endPoint x: 141, endPoint y: 93, distance: 50.5
click at [141, 93] on div "Manage your business setting and set up SMTP integration for better email deliv…" at bounding box center [217, 91] width 273 height 94
click at [297, 157] on link "Next" at bounding box center [316, 163] width 52 height 31
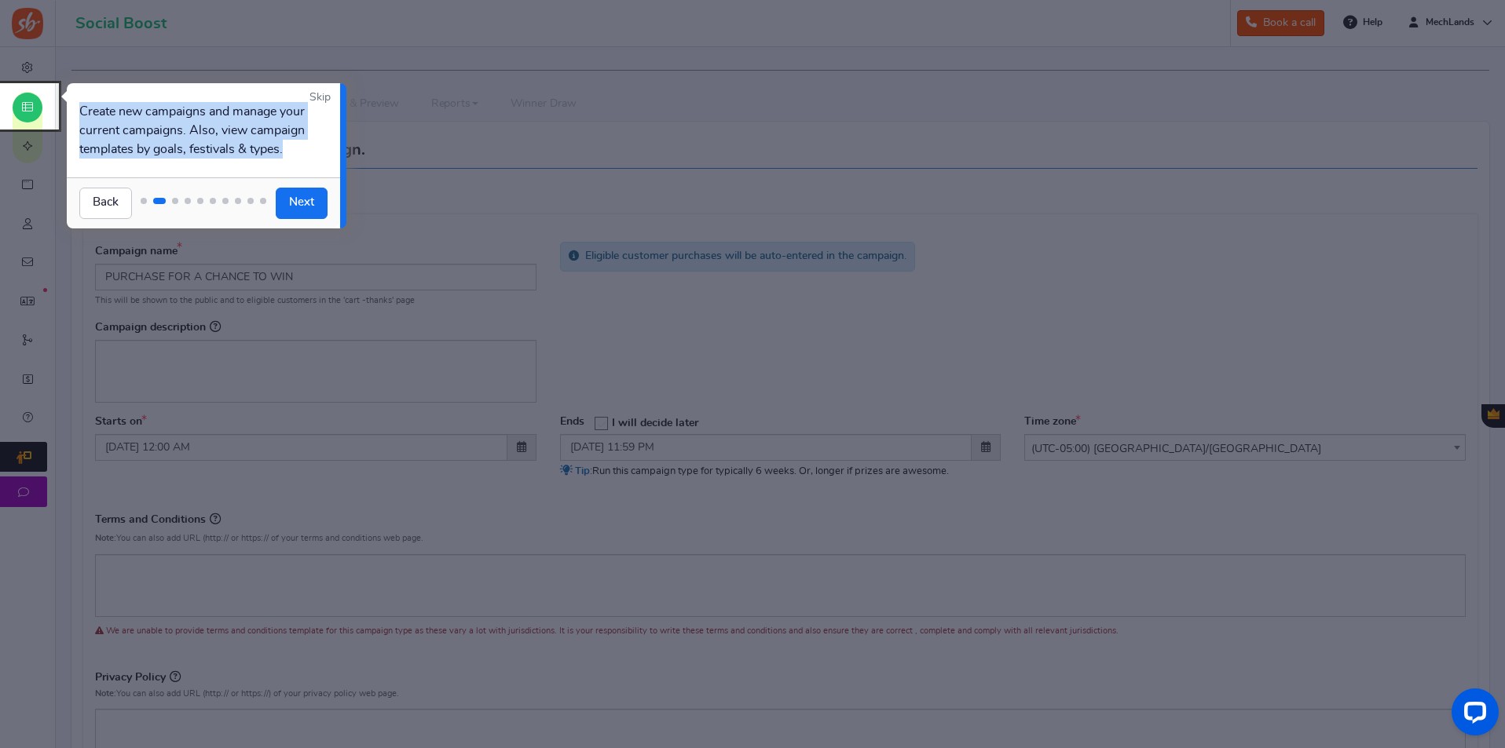
drag, startPoint x: 79, startPoint y: 105, endPoint x: 291, endPoint y: 163, distance: 219.7
click at [291, 163] on div "Create new campaigns and manage your current campaigns. Also, view campaign tem…" at bounding box center [203, 130] width 273 height 94
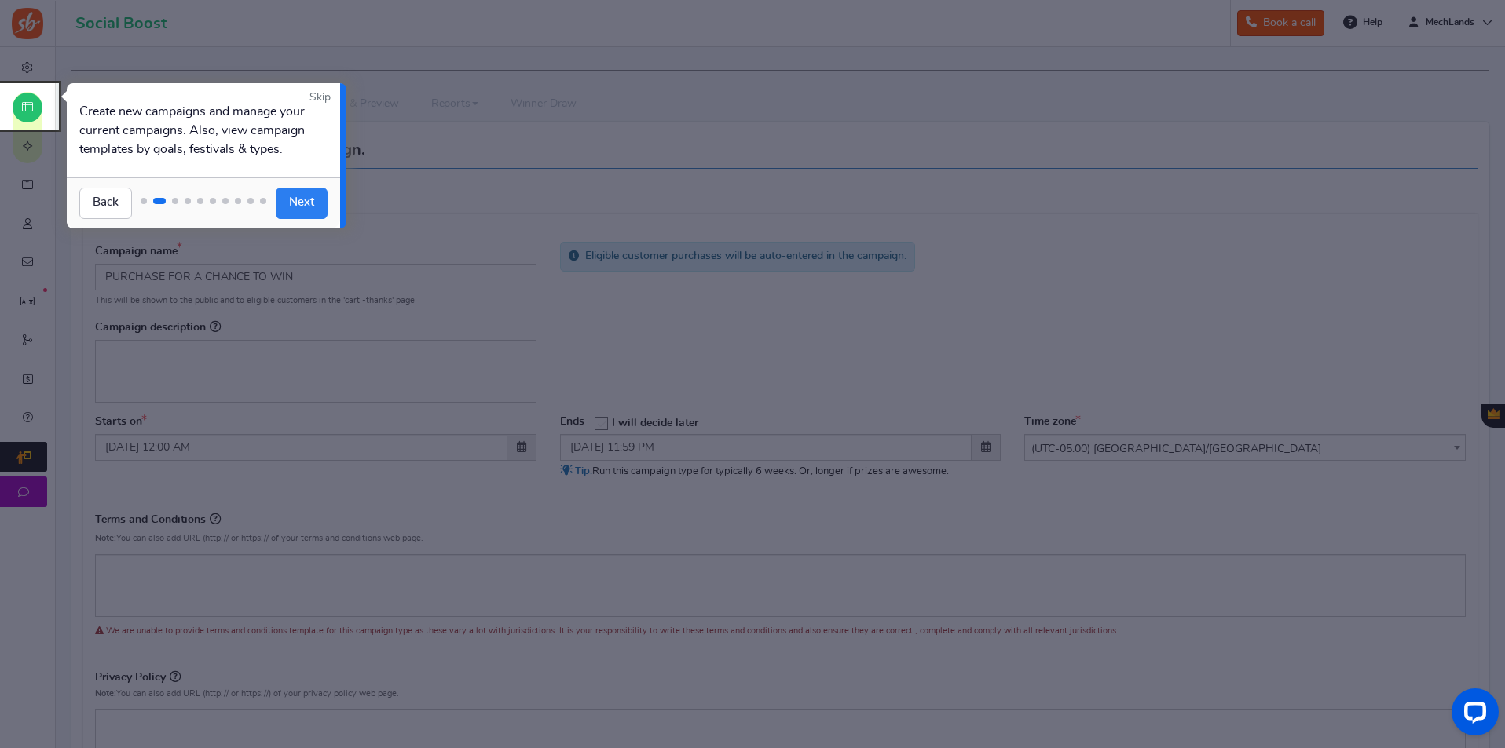
click at [290, 212] on link "Next" at bounding box center [302, 203] width 52 height 31
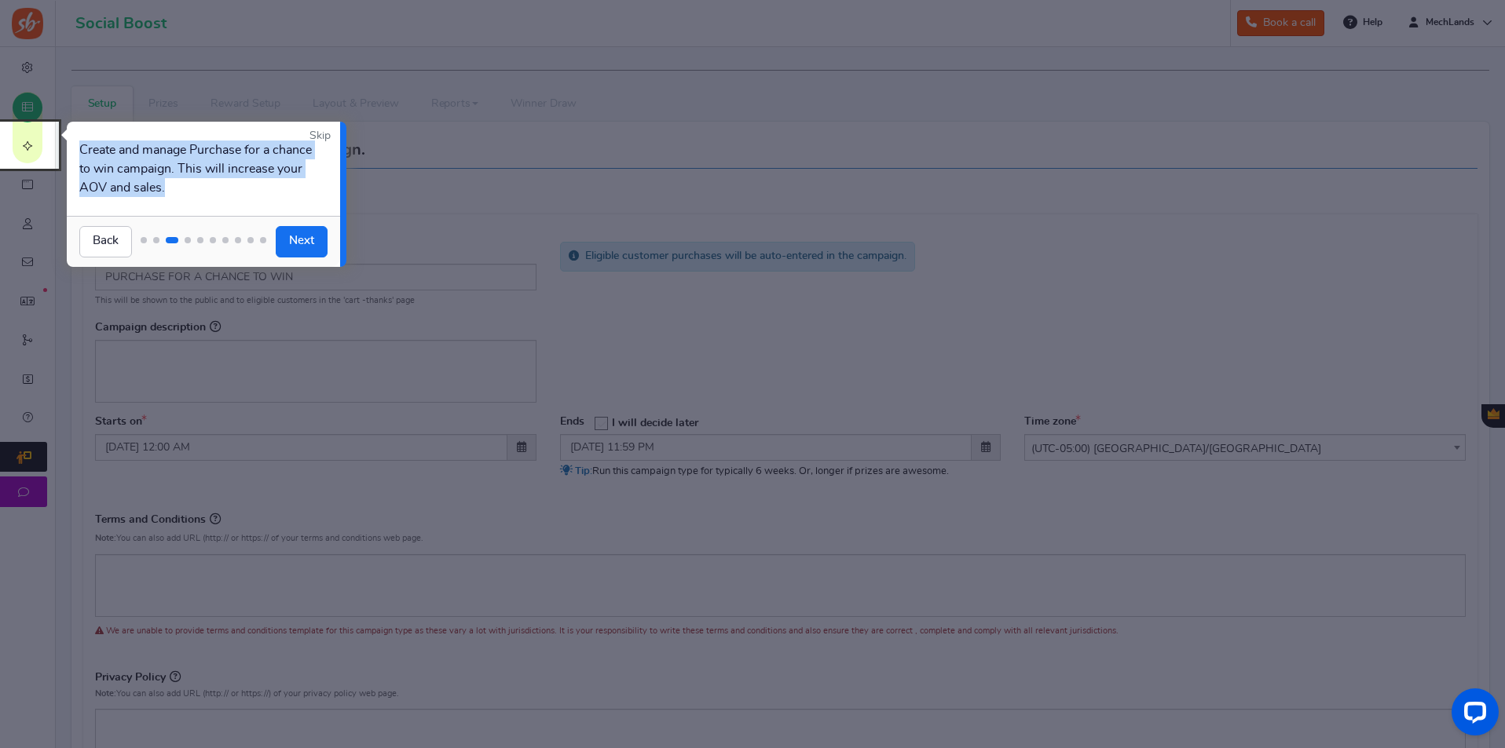
drag, startPoint x: 262, startPoint y: 188, endPoint x: 79, endPoint y: 146, distance: 187.9
click at [79, 146] on div "Create and manage Purchase for a chance to win campaign. This will increase you…" at bounding box center [203, 169] width 273 height 94
click at [287, 240] on link "Next" at bounding box center [302, 241] width 52 height 31
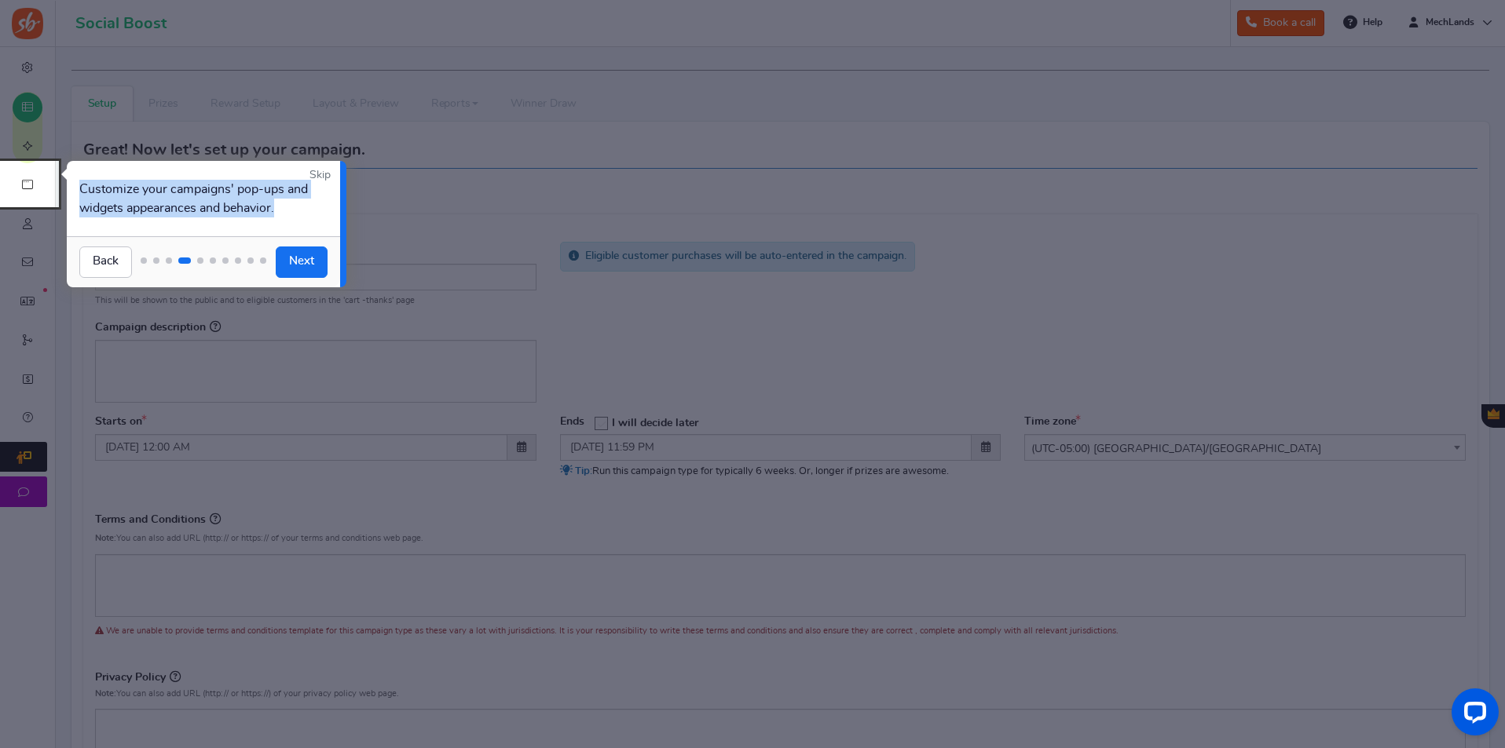
drag, startPoint x: 285, startPoint y: 210, endPoint x: 71, endPoint y: 181, distance: 216.3
click at [71, 181] on div "Customize your campaigns' pop-ups and widgets appearances and behavior." at bounding box center [203, 198] width 273 height 75
click at [291, 265] on link "Next" at bounding box center [302, 262] width 52 height 31
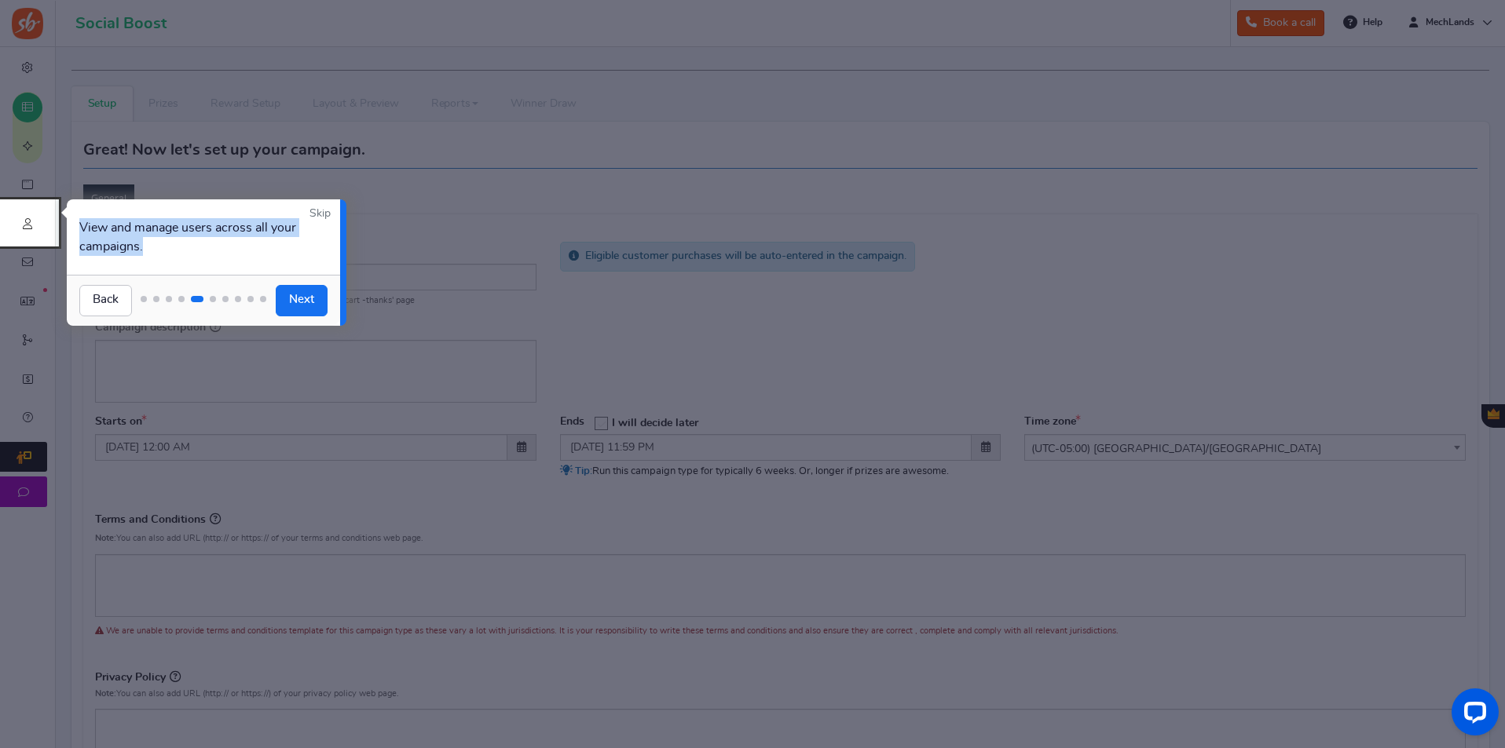
drag, startPoint x: 182, startPoint y: 249, endPoint x: 73, endPoint y: 228, distance: 111.2
click at [73, 228] on div "View and manage users across all your campaigns." at bounding box center [203, 236] width 273 height 75
click at [295, 317] on div "Back Next" at bounding box center [203, 300] width 273 height 51
click at [298, 303] on link "Next" at bounding box center [302, 300] width 52 height 31
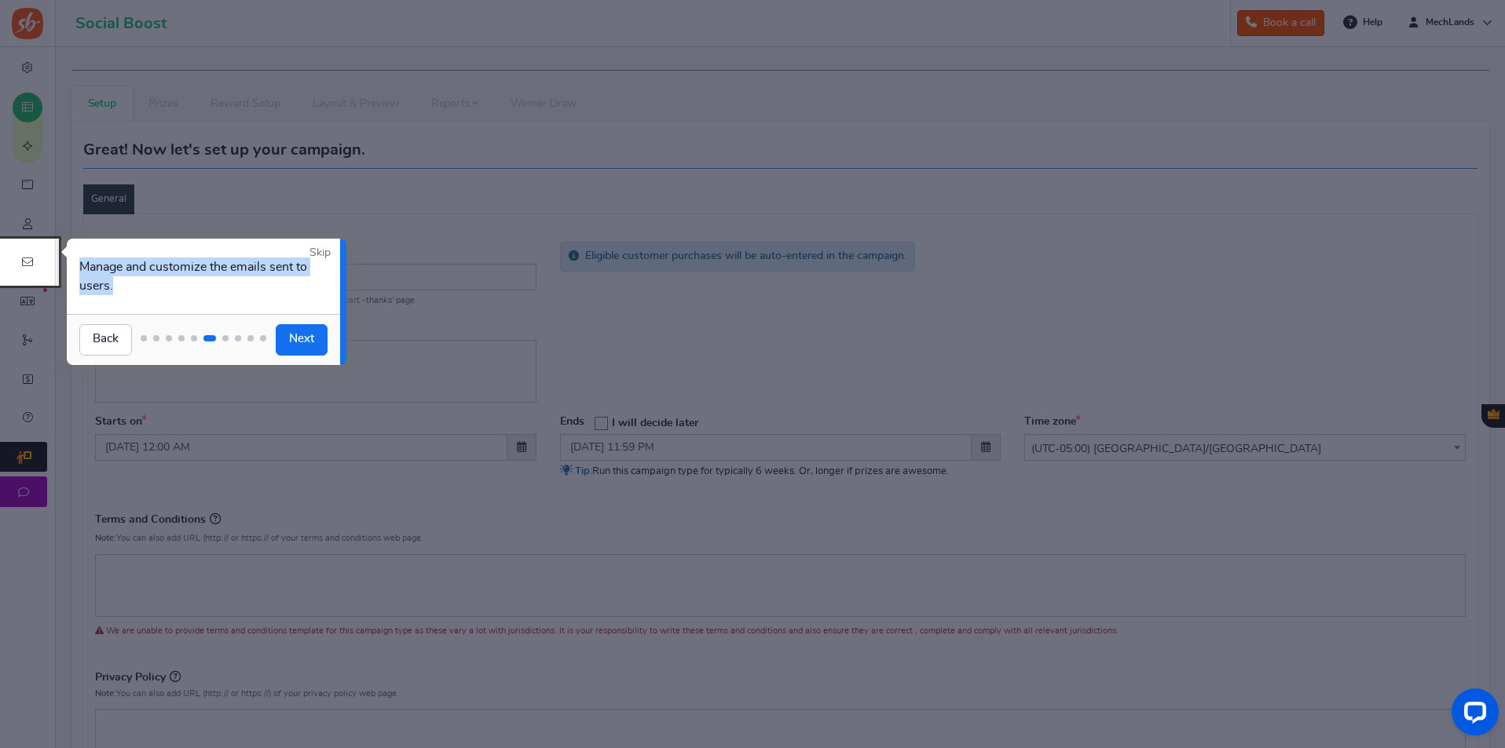
drag, startPoint x: 86, startPoint y: 268, endPoint x: 75, endPoint y: 262, distance: 11.6
click at [75, 262] on div "Manage and customize the emails sent to users." at bounding box center [203, 276] width 273 height 75
click at [277, 351] on link "Next" at bounding box center [302, 339] width 52 height 31
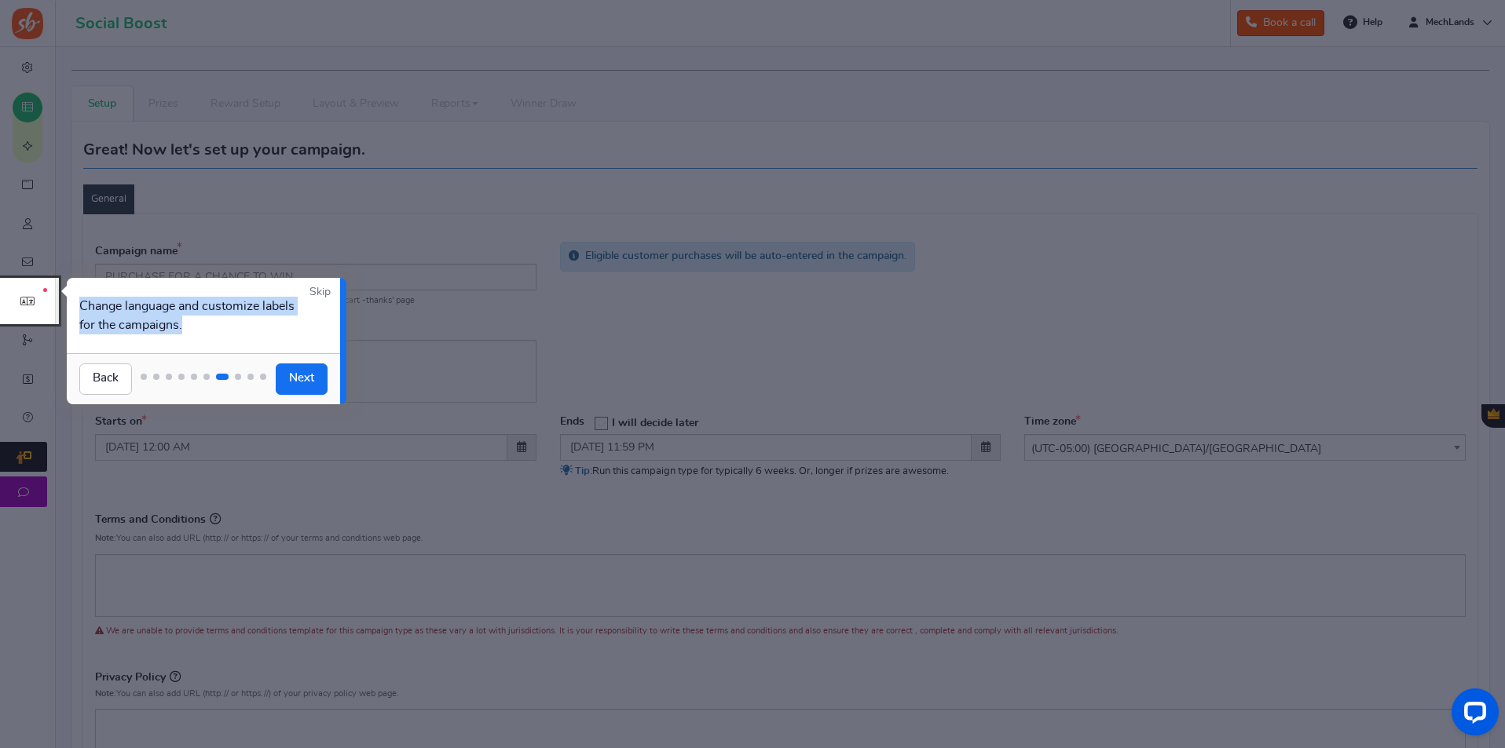
drag, startPoint x: 203, startPoint y: 324, endPoint x: 70, endPoint y: 306, distance: 134.1
click at [70, 306] on div "Change language and customize labels for the campaigns." at bounding box center [203, 315] width 273 height 75
click at [291, 391] on link "Next" at bounding box center [302, 379] width 52 height 31
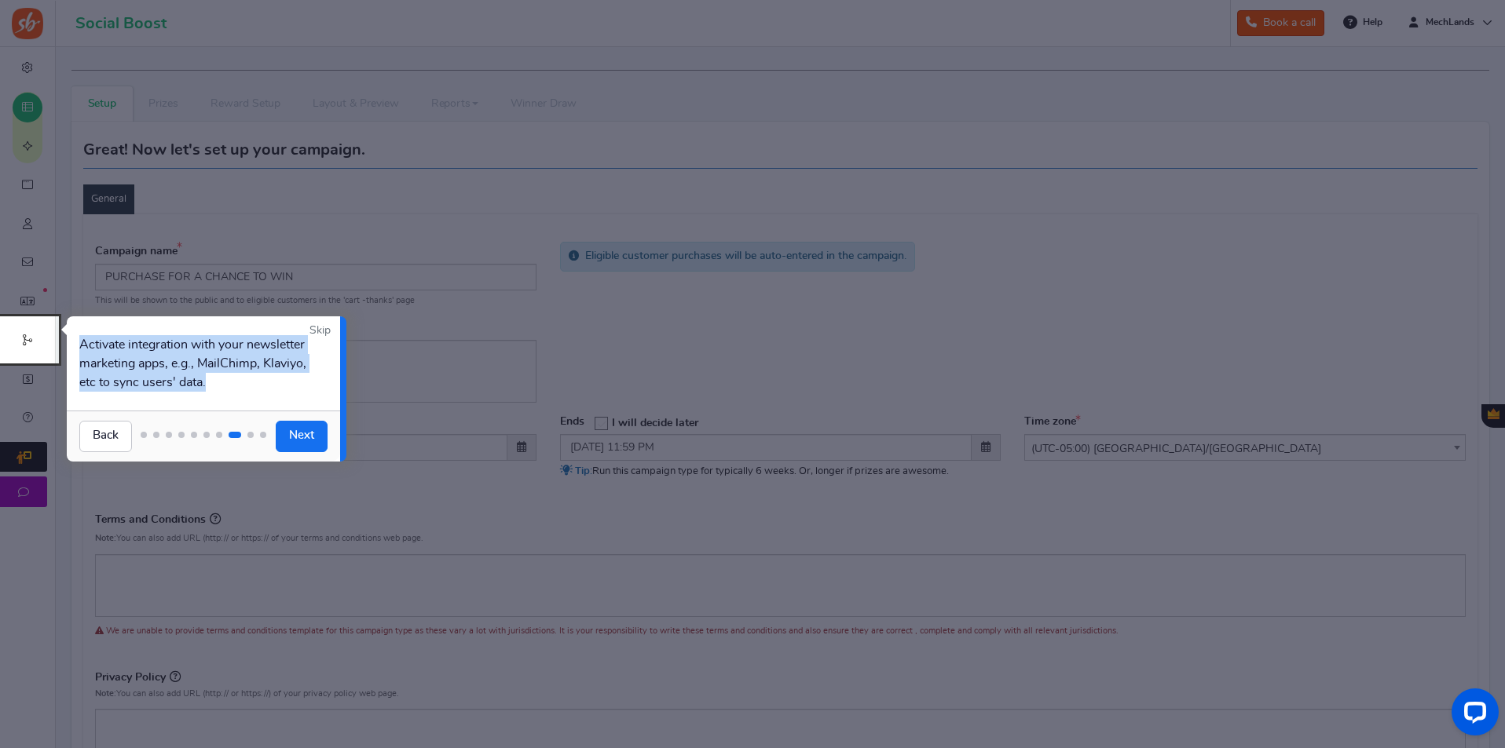
drag, startPoint x: 210, startPoint y: 382, endPoint x: 72, endPoint y: 340, distance: 144.6
click at [72, 340] on div "Activate integration with your newsletter marketing apps, e.g., MailChimp, Klav…" at bounding box center [203, 364] width 273 height 94
click at [309, 441] on link "Next" at bounding box center [302, 436] width 52 height 31
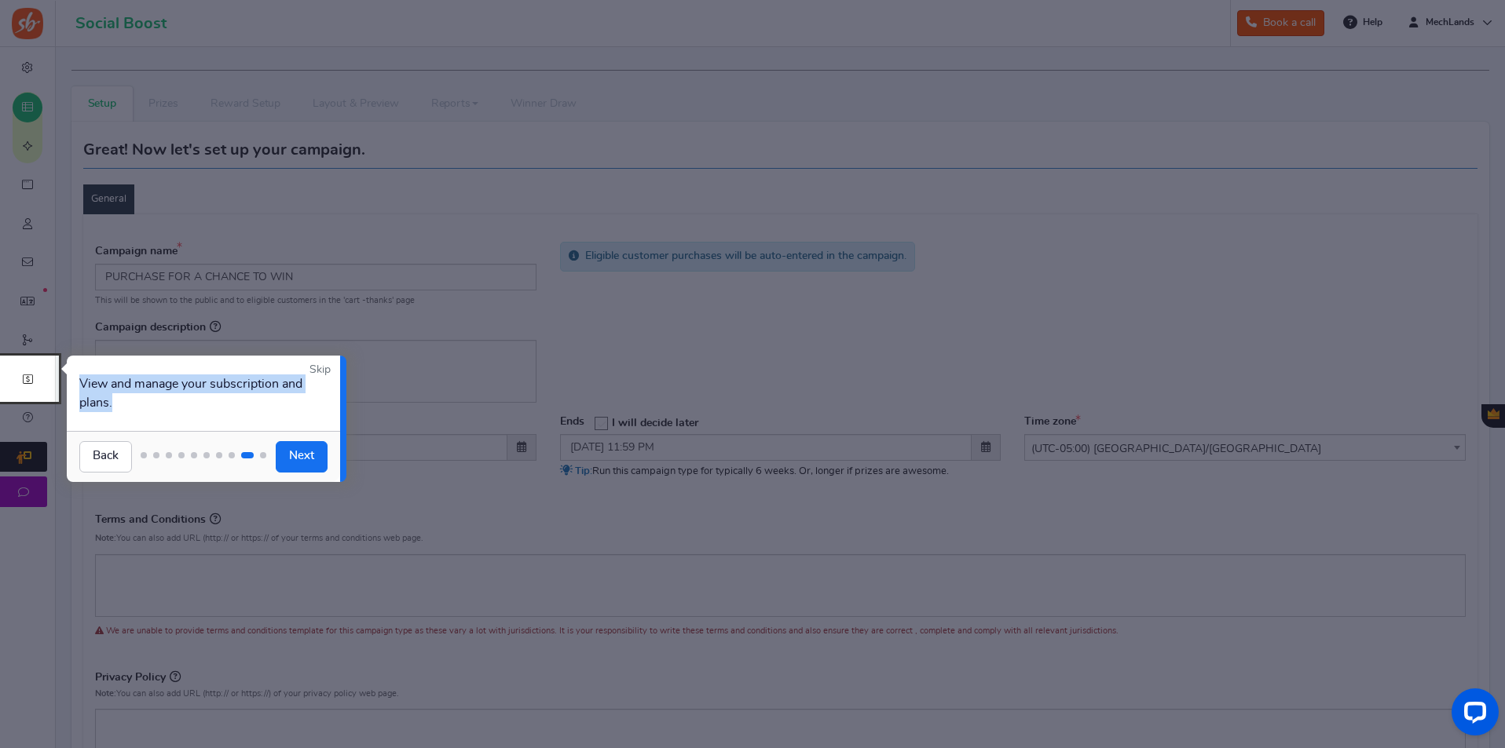
drag, startPoint x: 130, startPoint y: 387, endPoint x: 67, endPoint y: 368, distance: 65.6
click at [67, 368] on div "View and manage your subscription and plans." at bounding box center [203, 393] width 273 height 75
click at [298, 463] on link "Next" at bounding box center [302, 456] width 52 height 31
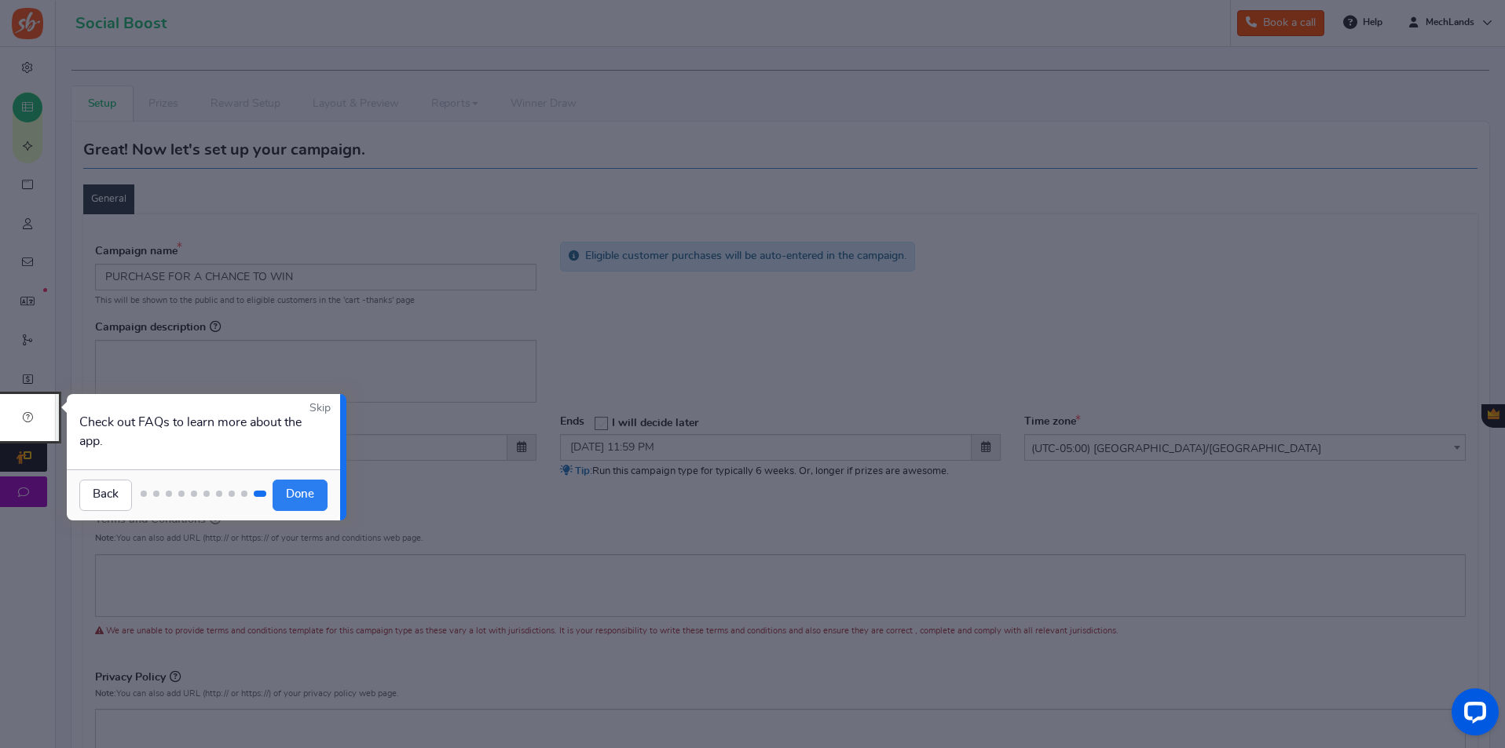
click at [313, 486] on link "Done" at bounding box center [300, 495] width 55 height 31
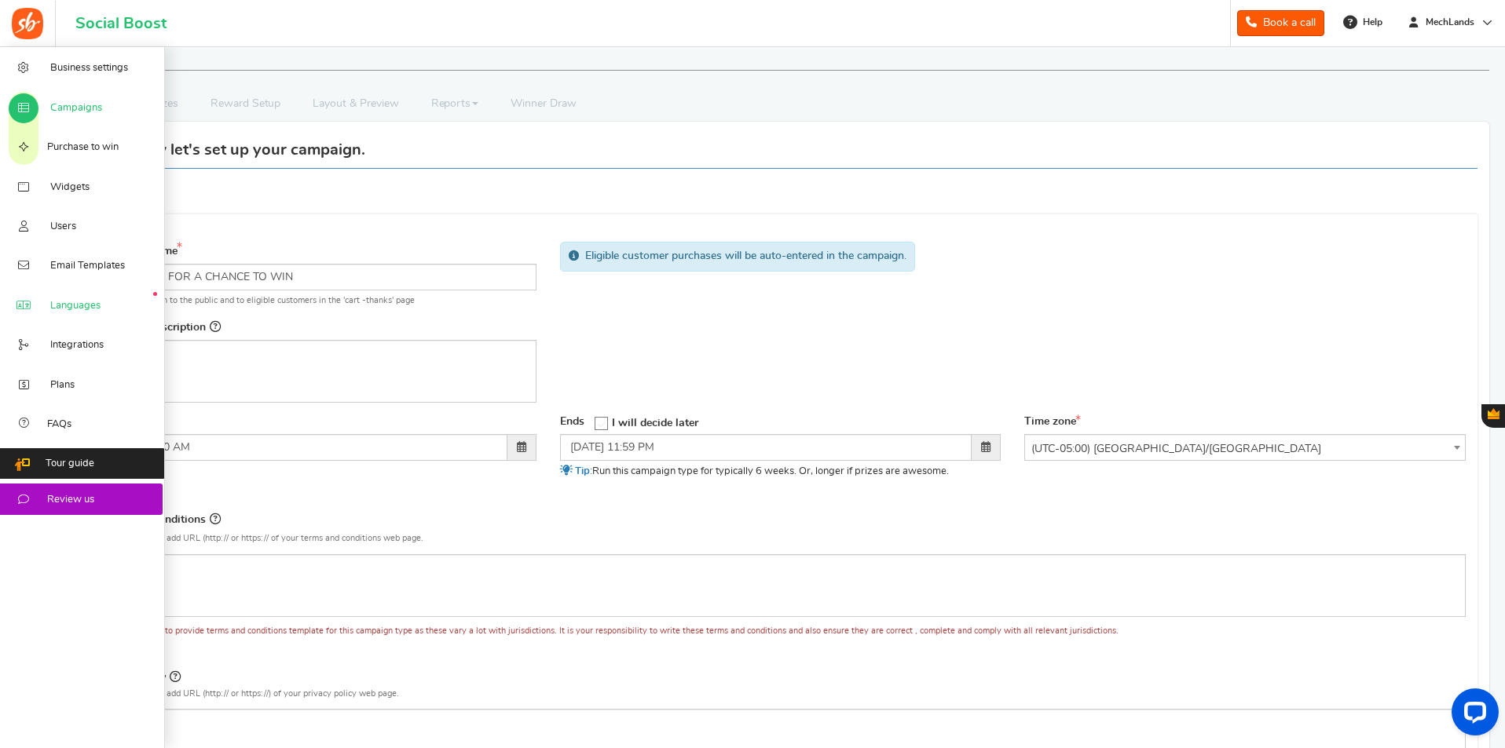
click at [27, 309] on icon at bounding box center [24, 306] width 16 height 13
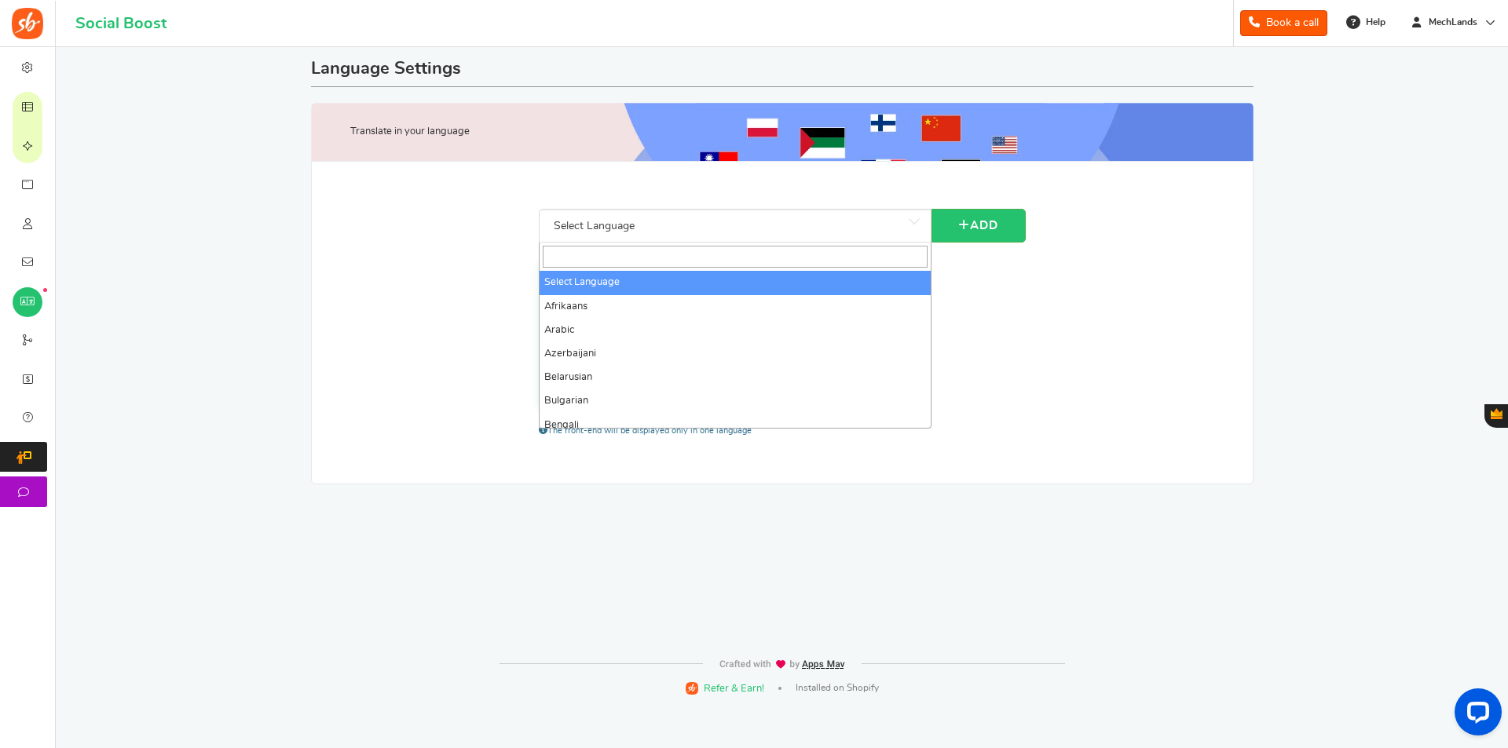
click at [740, 240] on span "Select Language" at bounding box center [734, 226] width 375 height 28
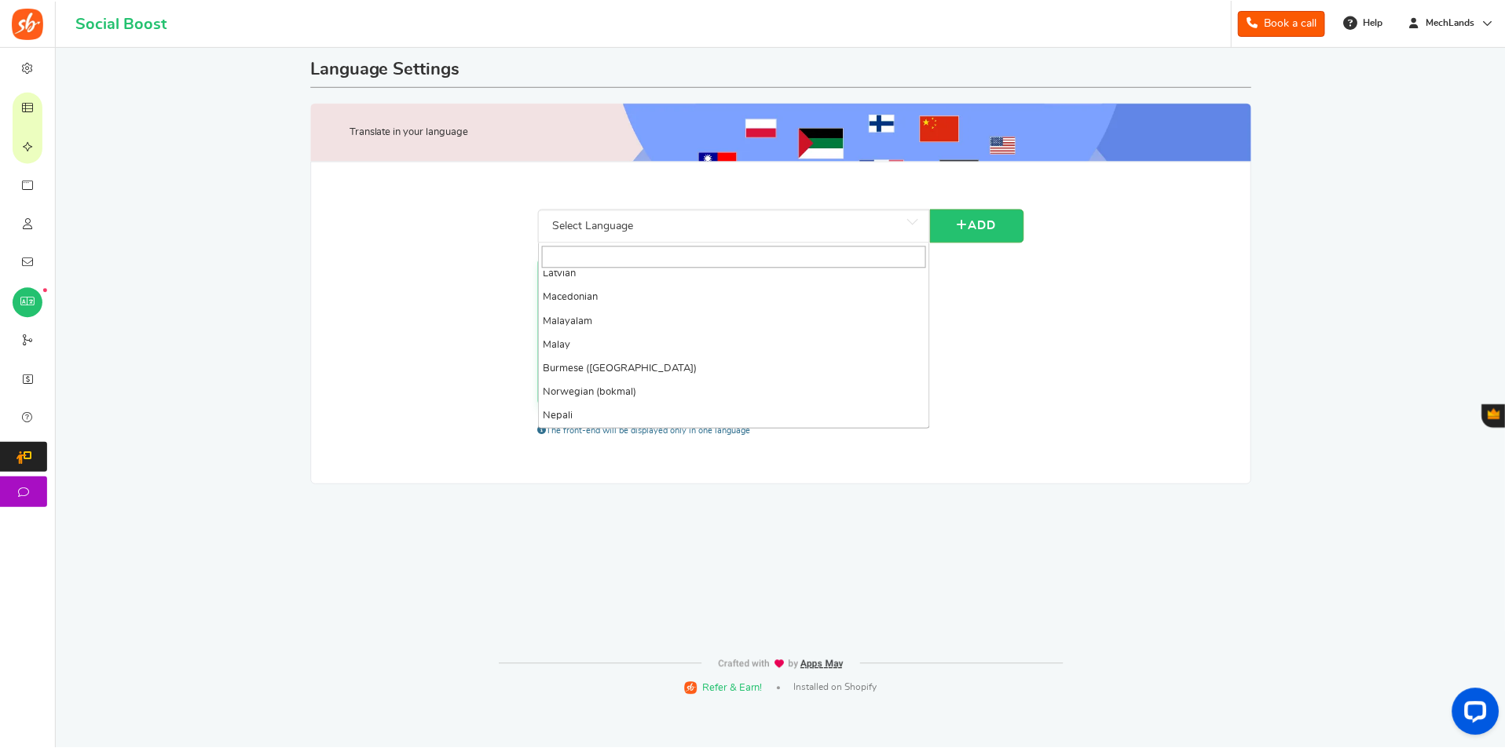
scroll to position [1088, 0]
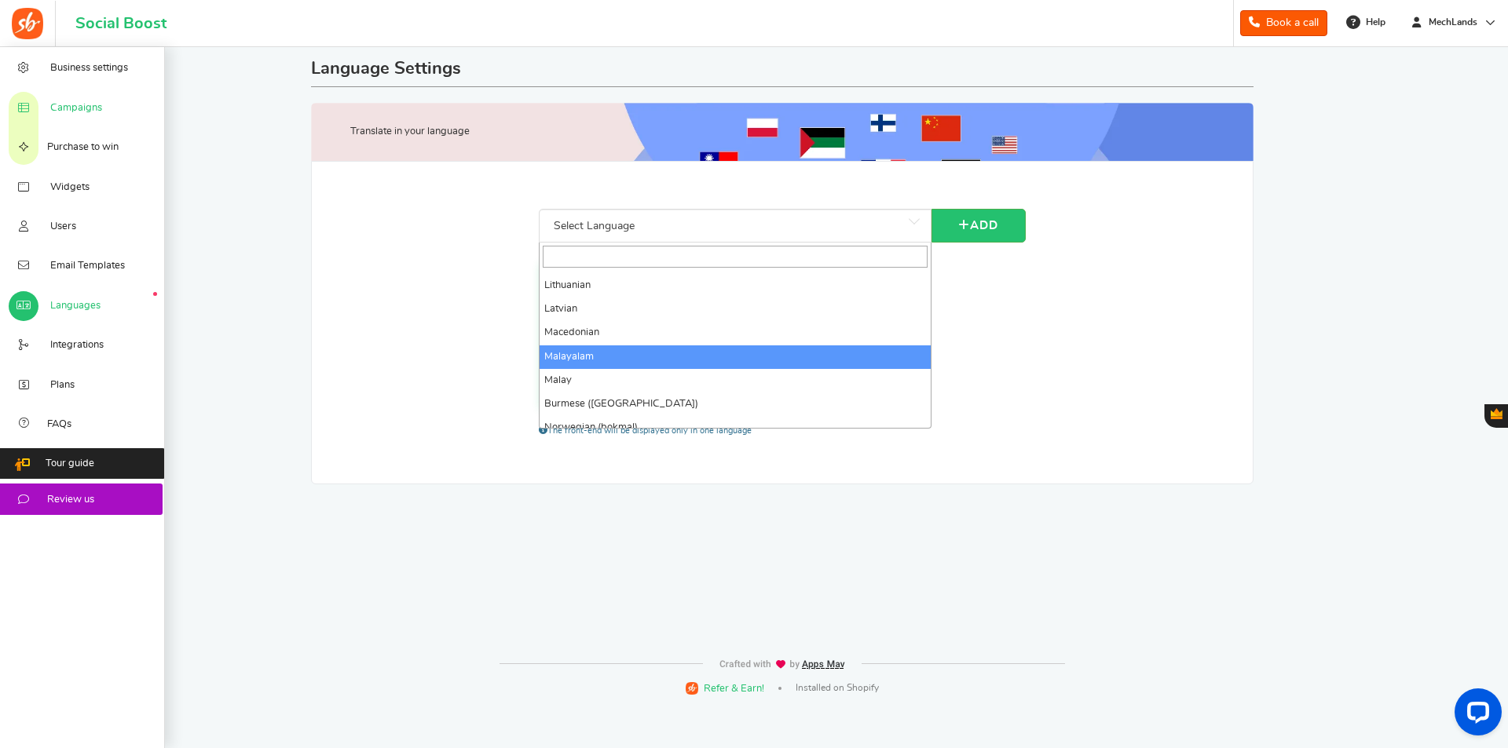
click at [67, 109] on span "Campaigns" at bounding box center [76, 108] width 52 height 14
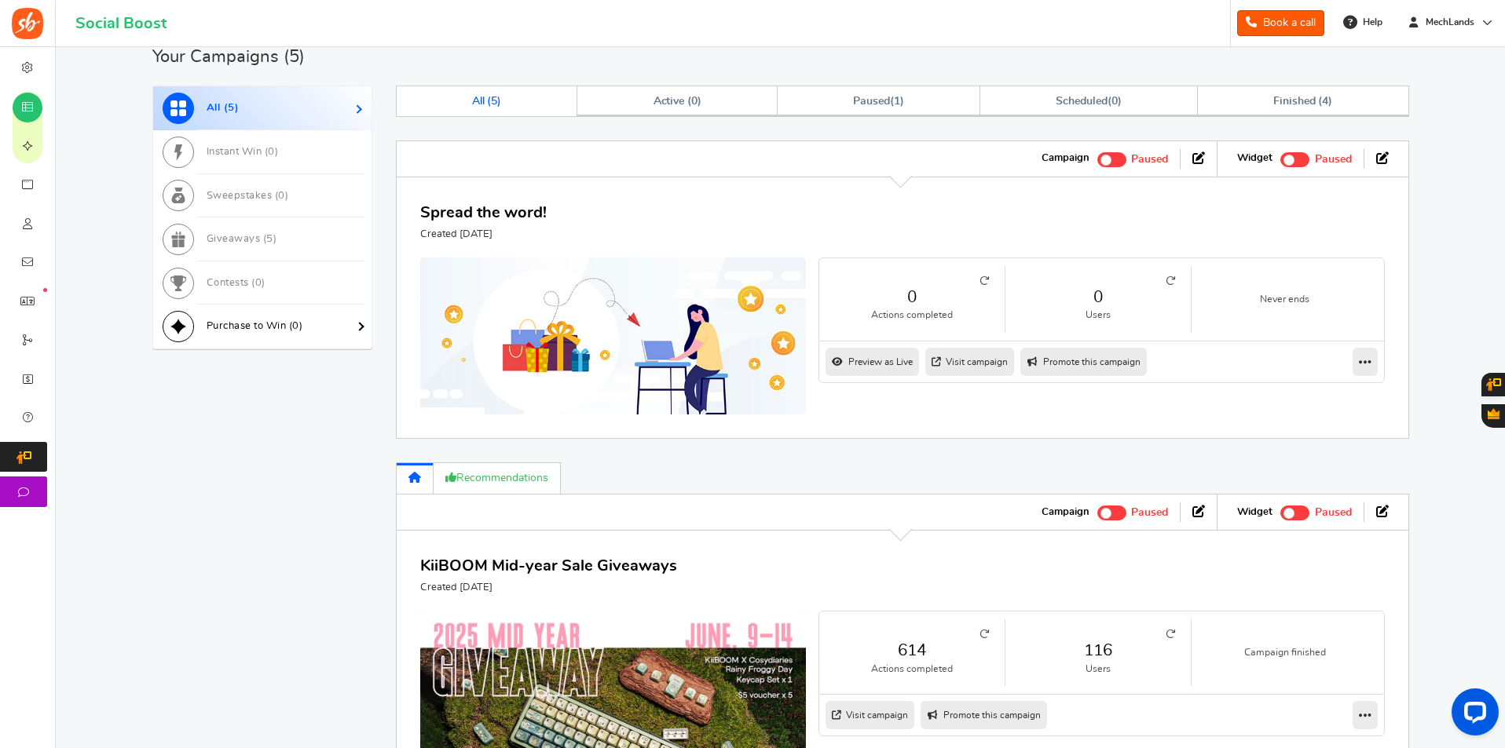
scroll to position [707, 0]
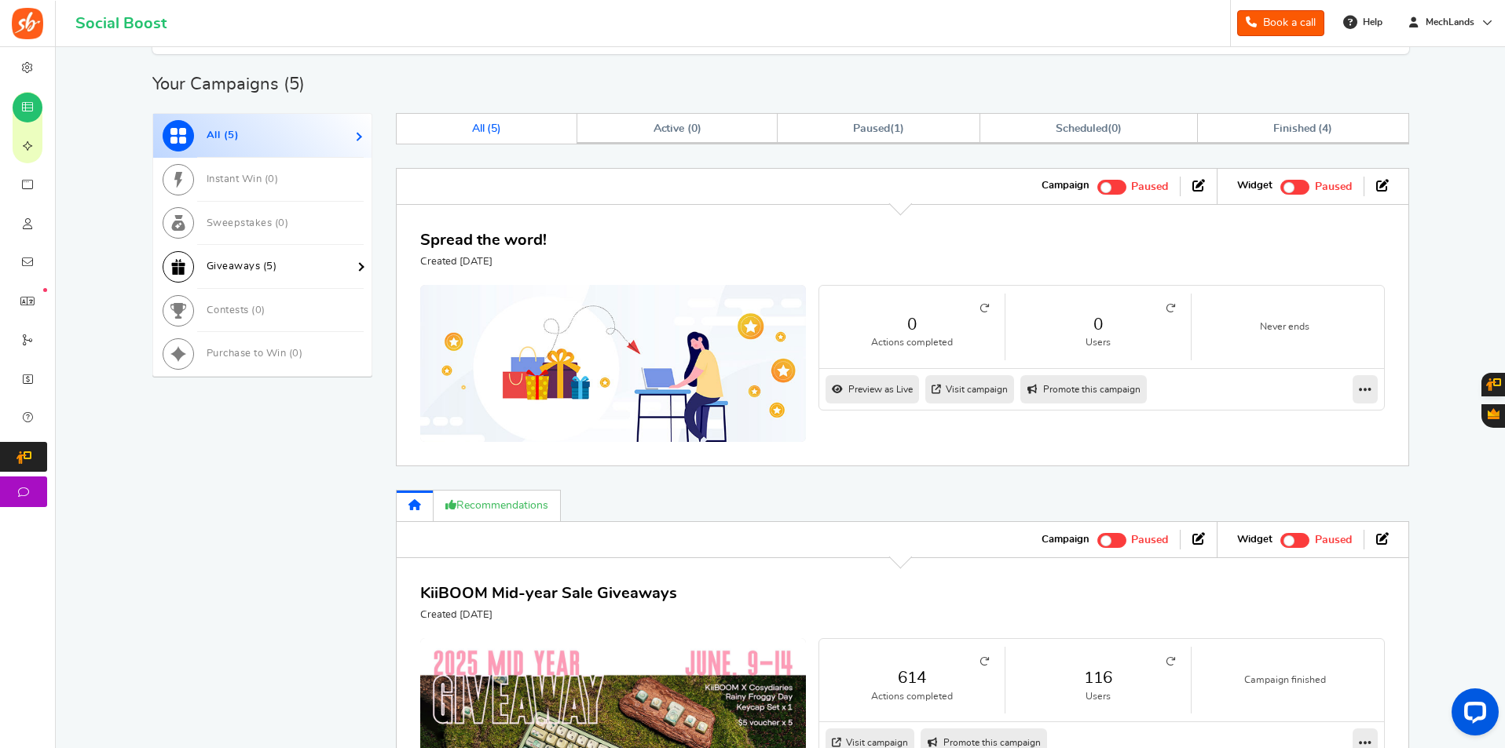
click at [278, 269] on link "Giveaways ( 5 )" at bounding box center [262, 267] width 218 height 44
